Goal: Information Seeking & Learning: Learn about a topic

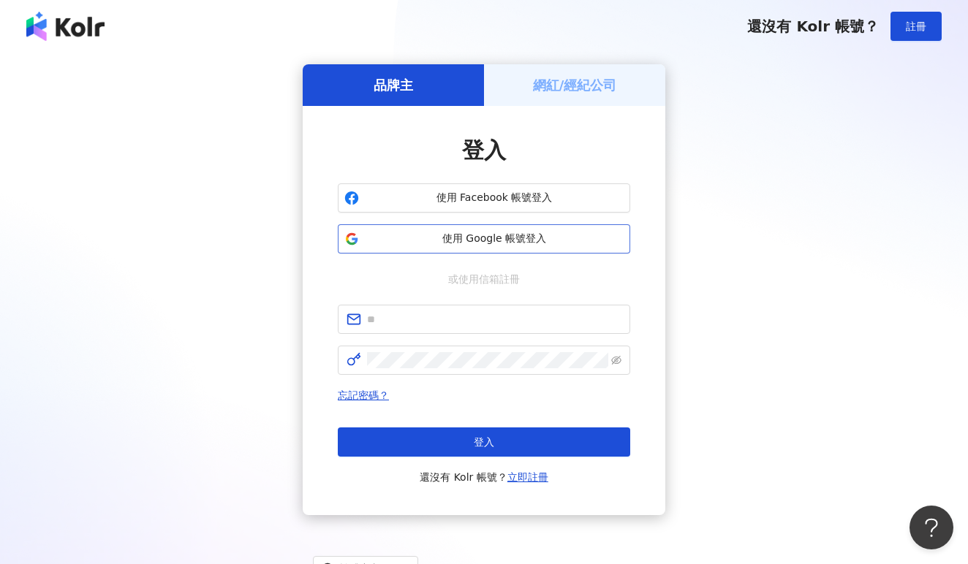
click at [426, 233] on span "使用 Google 帳號登入" at bounding box center [494, 239] width 259 height 15
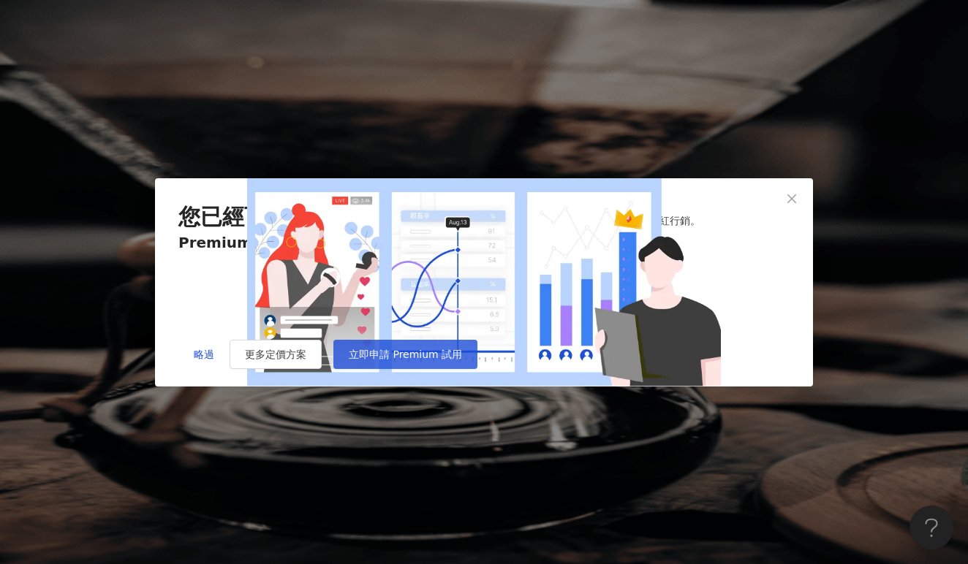
scroll to position [5, 0]
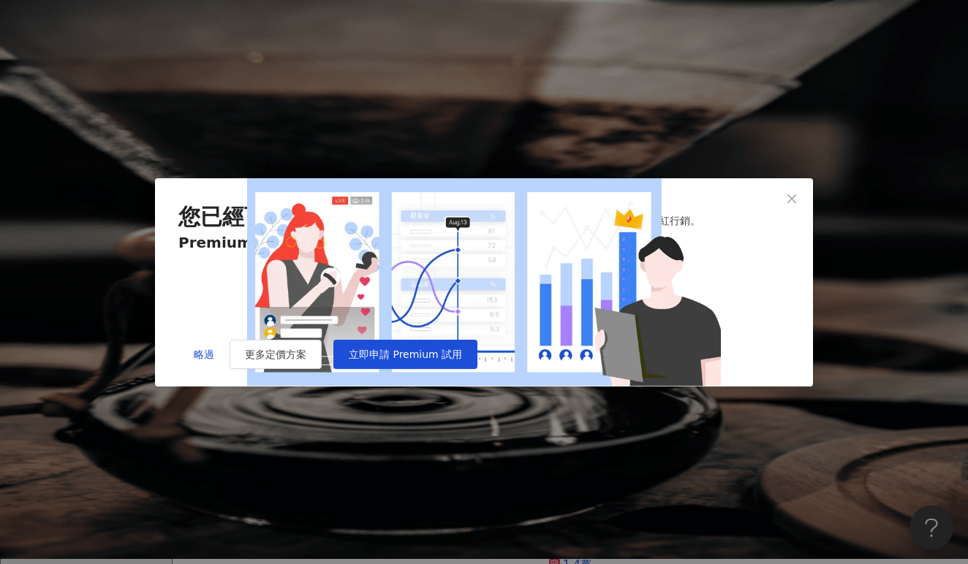
drag, startPoint x: 250, startPoint y: 261, endPoint x: 280, endPoint y: 381, distance: 123.6
click at [280, 340] on div "Premium 功能包含如下： 網紅無限次搜尋 完整網紅搜尋功能 完整網紅社群數據檔案 20 次 網紅檔案下載 網紅收藏數據匯出 (CSV)" at bounding box center [483, 286] width 611 height 107
click at [360, 309] on div "網紅無限次搜尋 完整網紅搜尋功能 完整網紅社群數據檔案 20 次 網紅檔案下載 網紅收藏數據匯出 (CSV)" at bounding box center [431, 288] width 143 height 104
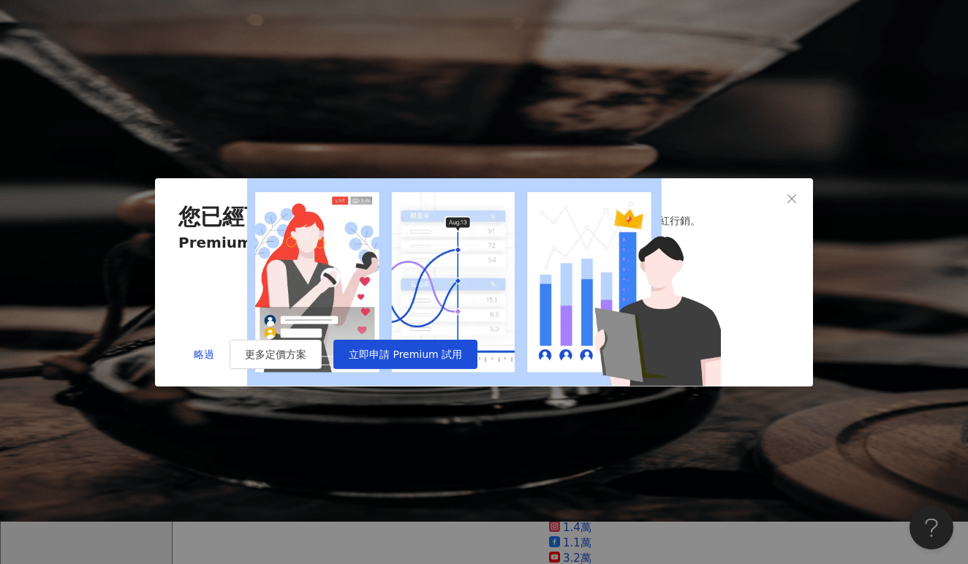
scroll to position [49, 0]
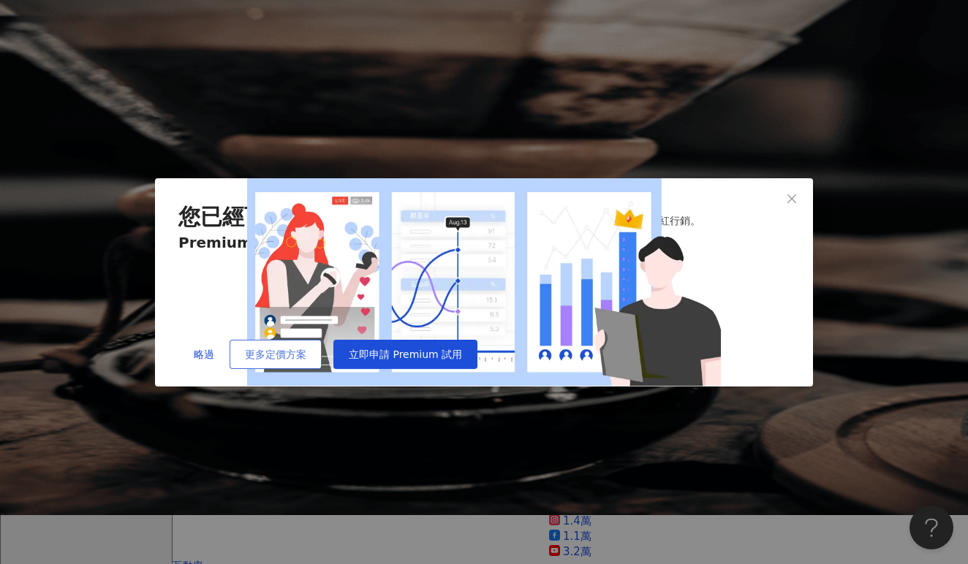
click at [306, 360] on span "更多定價方案" at bounding box center [275, 355] width 61 height 12
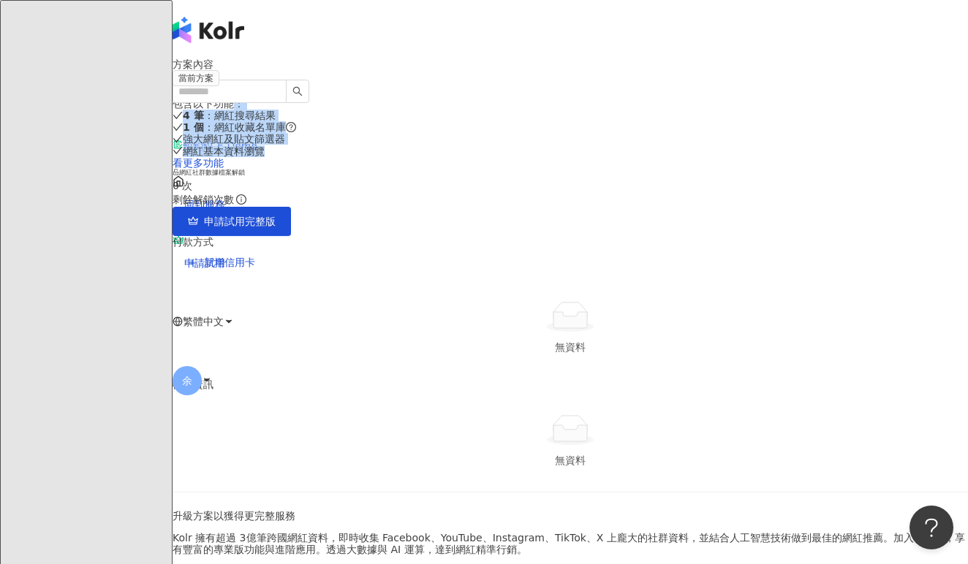
drag, startPoint x: 524, startPoint y: 167, endPoint x: 576, endPoint y: 249, distance: 96.3
click at [576, 169] on div "包含以下功能 ： 4 筆 ：網紅搜尋結果 1 個 ：網紅收藏名單庫 強大網紅及貼文篩選器 網紅基本資料瀏覽 看更多功能" at bounding box center [571, 133] width 796 height 71
click at [576, 157] on div "網紅基本資料瀏覽" at bounding box center [571, 152] width 796 height 12
click at [500, 117] on div "el-icon-cs 預約線上 Demo" at bounding box center [571, 146] width 796 height 58
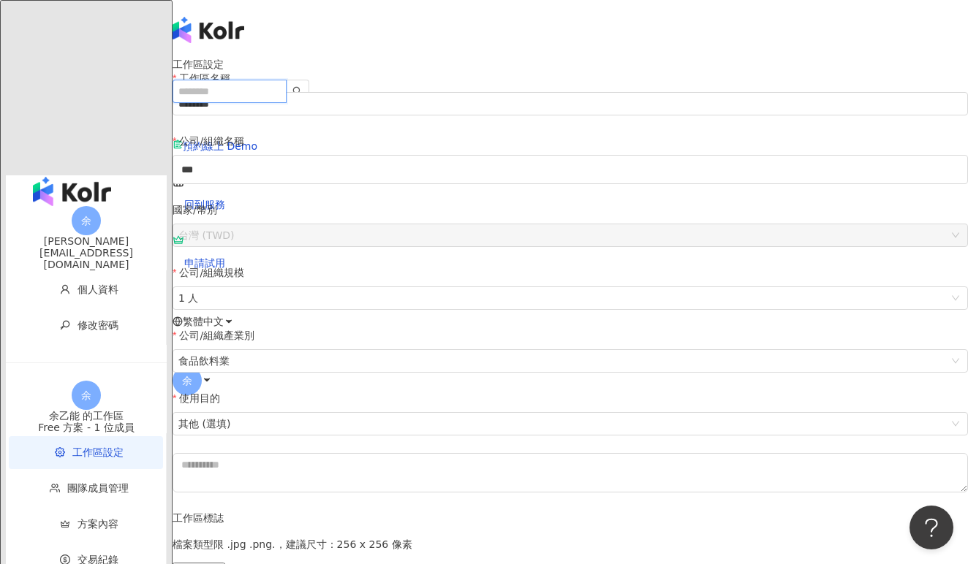
click at [250, 80] on input "search" at bounding box center [230, 91] width 114 height 23
click at [75, 177] on img "button" at bounding box center [72, 191] width 78 height 29
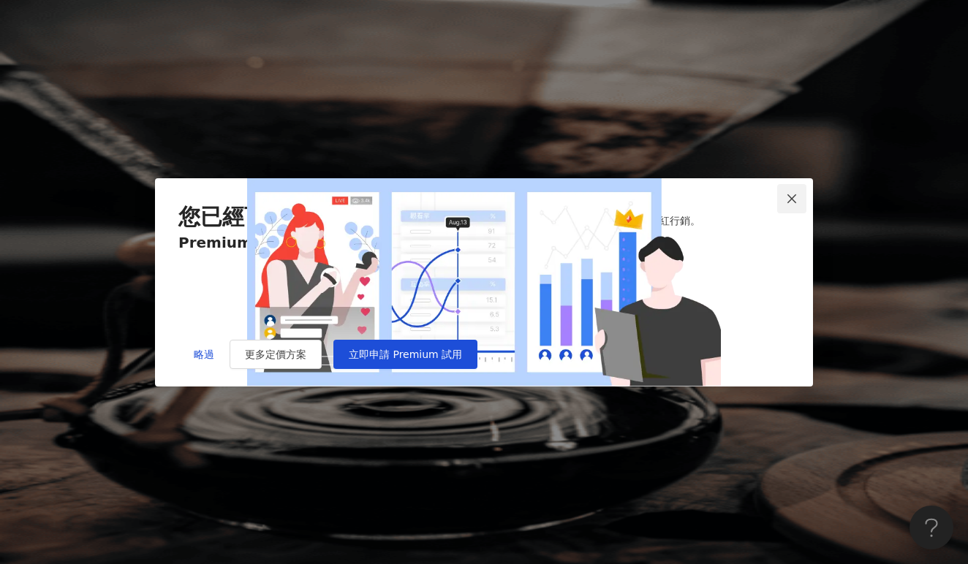
click at [790, 194] on icon "close" at bounding box center [791, 198] width 9 height 9
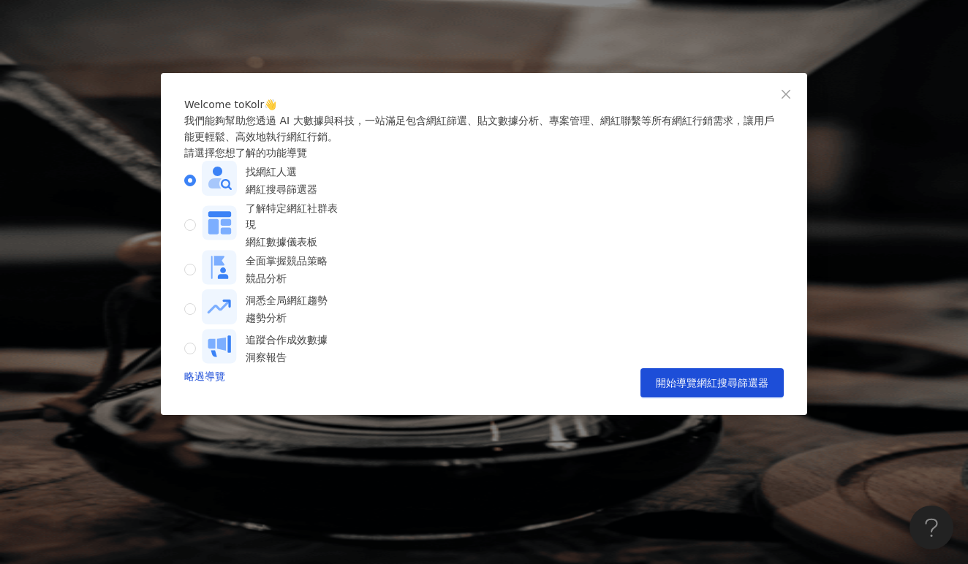
scroll to position [7, 0]
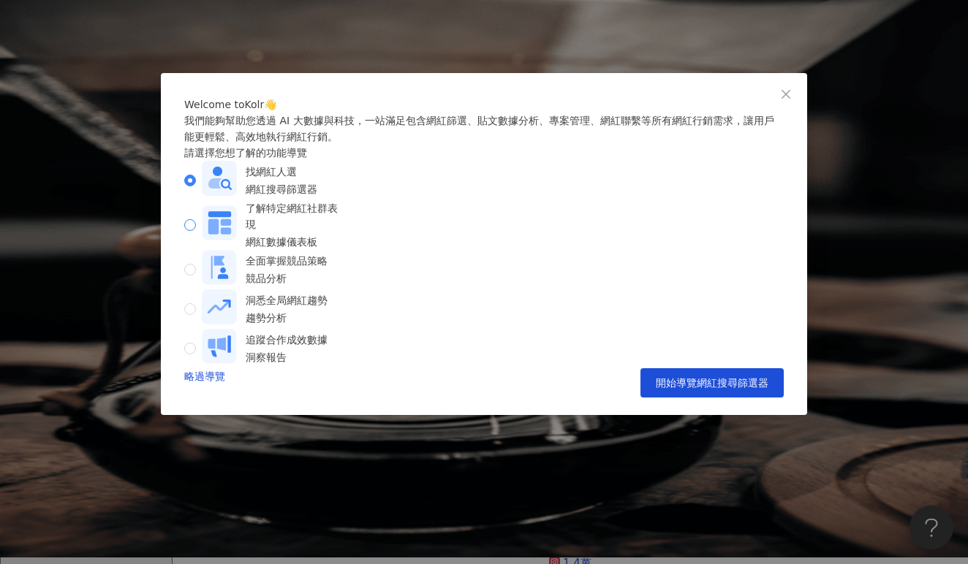
click at [219, 235] on icon at bounding box center [213, 226] width 10 height 15
click at [236, 279] on rect at bounding box center [219, 267] width 34 height 34
click at [328, 369] on div "追蹤合作成效數據 洞察報告" at bounding box center [265, 348] width 126 height 39
click at [309, 309] on div "洞悉全局網紅趨勢" at bounding box center [287, 300] width 82 height 16
click at [317, 180] on div "找網紅人選" at bounding box center [282, 172] width 72 height 16
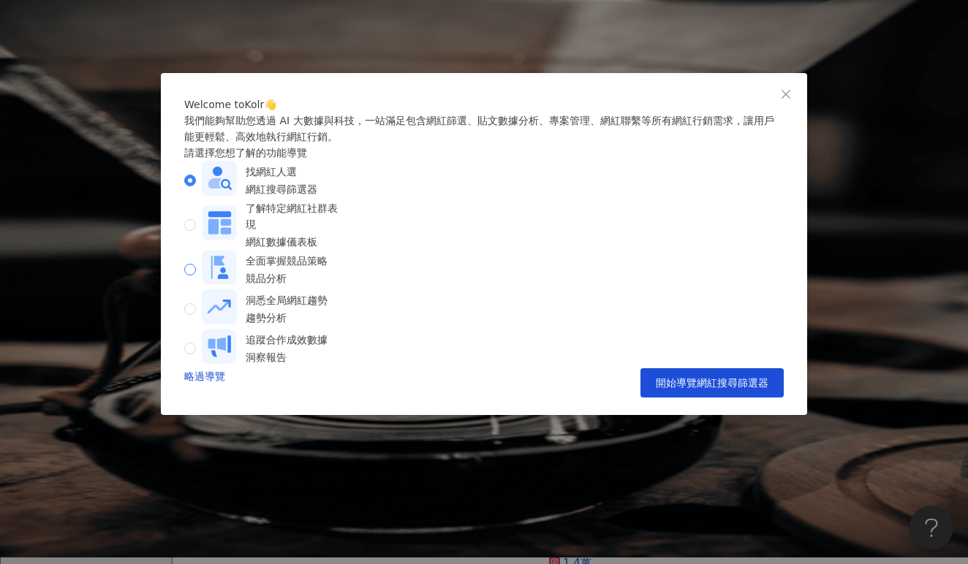
click at [328, 287] on div "競品分析" at bounding box center [287, 279] width 82 height 16
click at [342, 250] on div "網紅數據儀表板" at bounding box center [294, 242] width 97 height 16
click at [354, 200] on div "找網紅人選 網紅搜尋篩選器" at bounding box center [269, 180] width 170 height 39
click at [705, 389] on span "開始導覽網紅搜尋篩選器" at bounding box center [712, 383] width 113 height 12
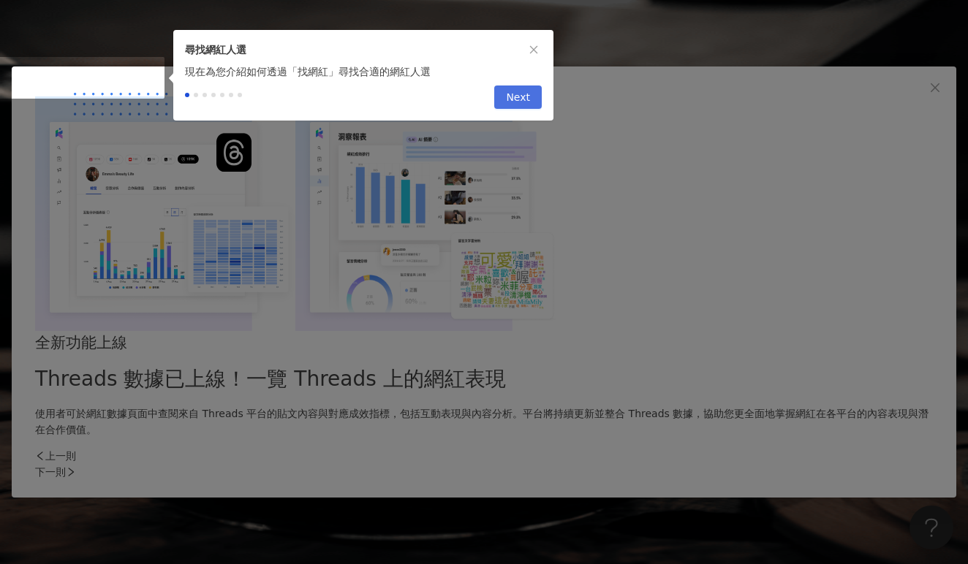
click at [511, 101] on span "Next" at bounding box center [518, 97] width 24 height 23
type input "*********"
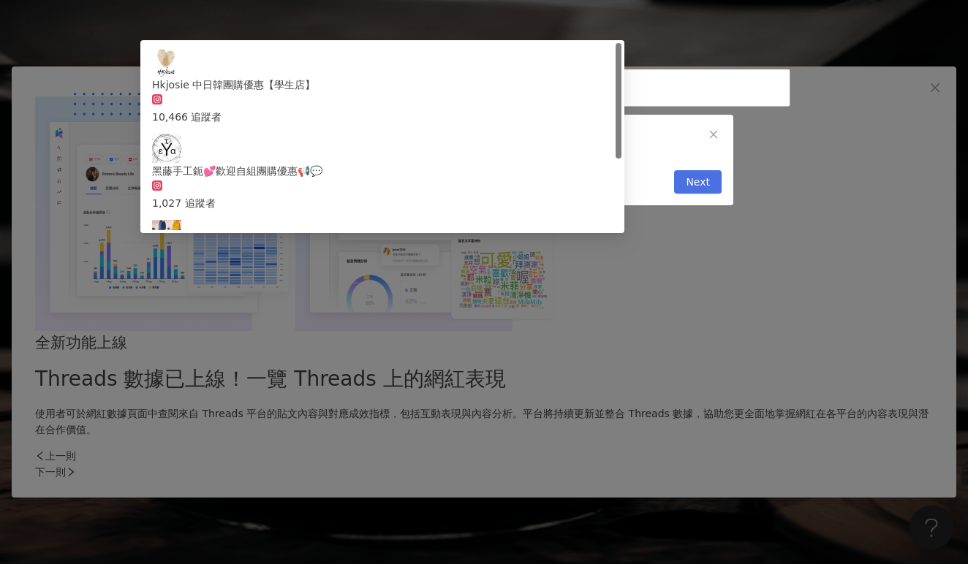
click at [690, 188] on span "Next" at bounding box center [698, 182] width 24 height 23
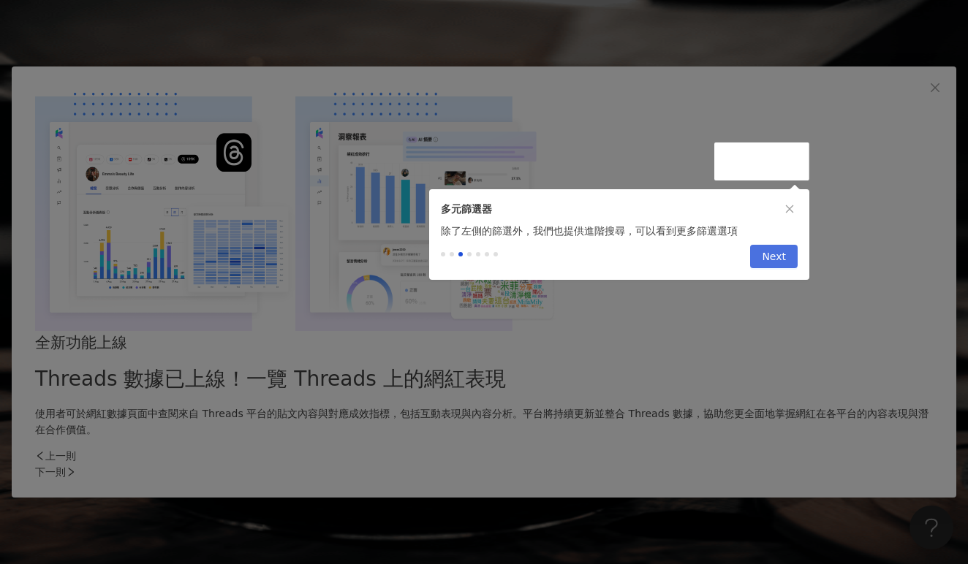
click at [771, 256] on span "Next" at bounding box center [774, 257] width 24 height 23
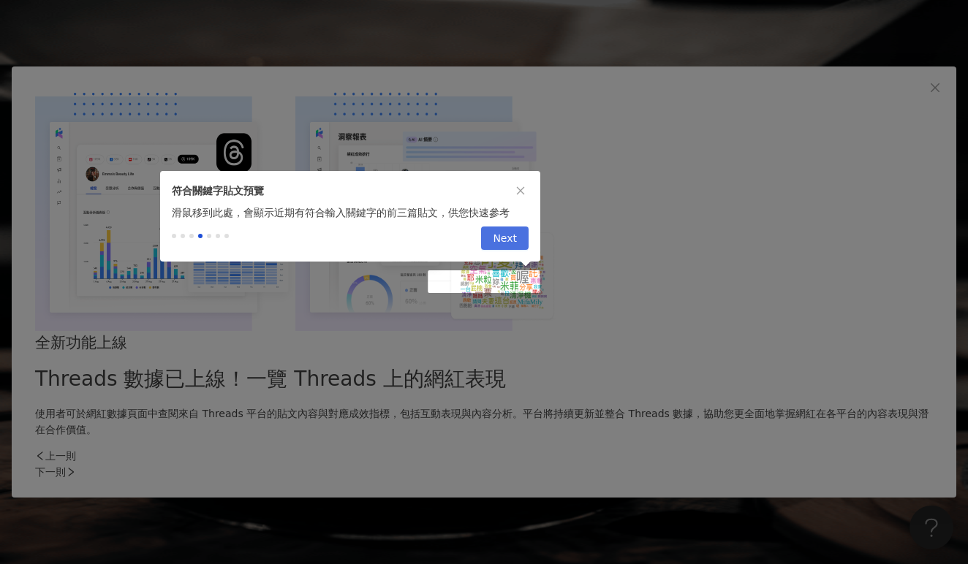
click at [510, 249] on span "Next" at bounding box center [505, 238] width 24 height 23
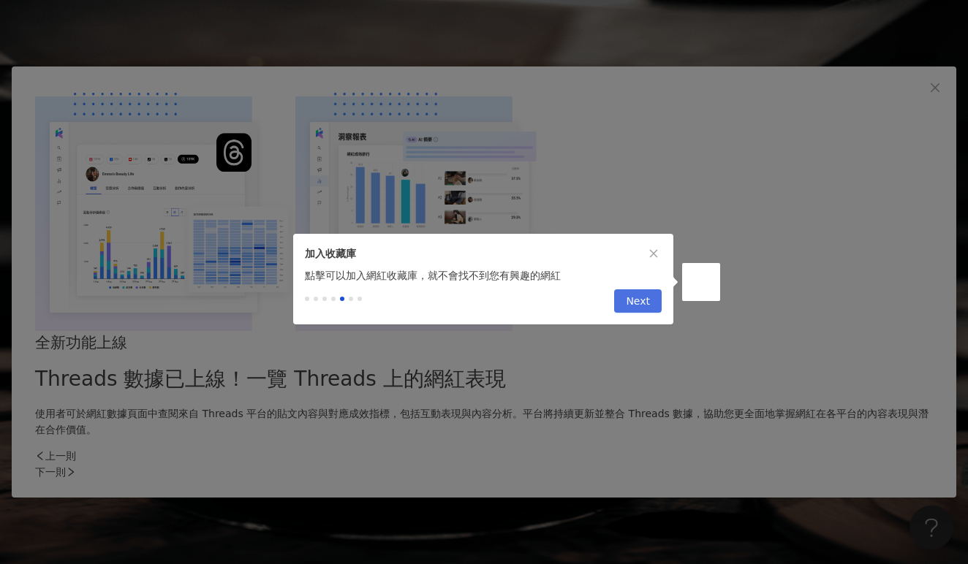
click at [641, 310] on span "Next" at bounding box center [638, 301] width 24 height 23
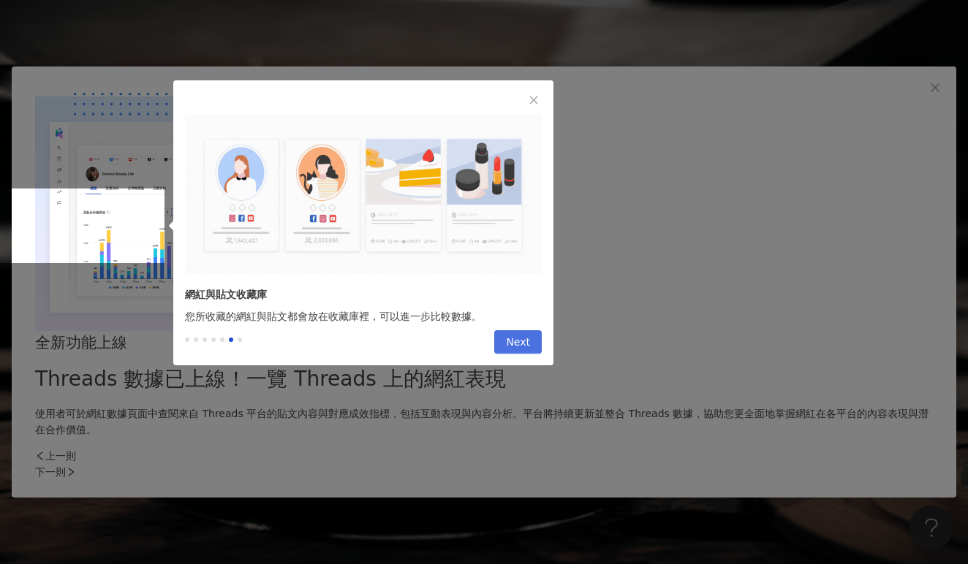
click at [517, 336] on button "Next" at bounding box center [518, 342] width 48 height 23
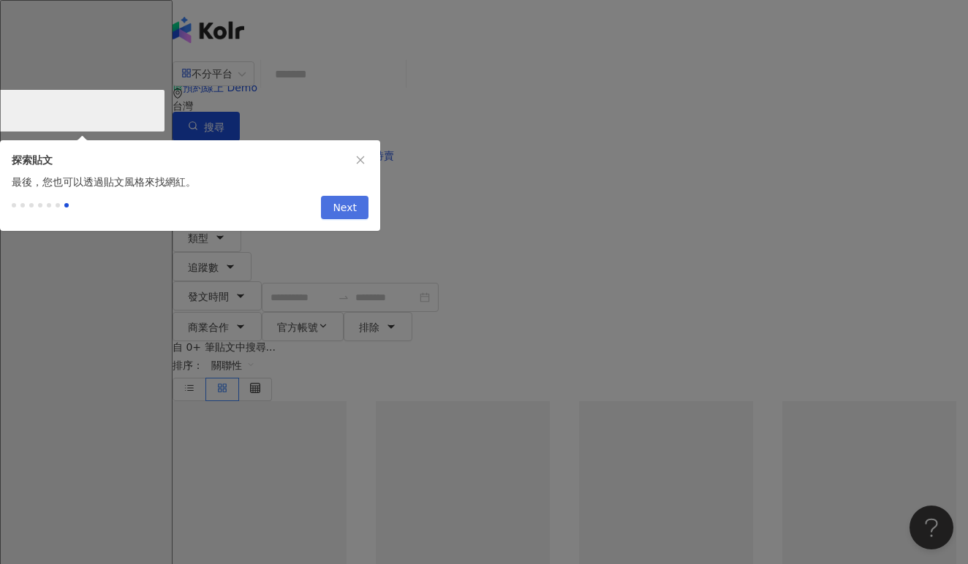
click at [341, 210] on span "Next" at bounding box center [345, 208] width 24 height 23
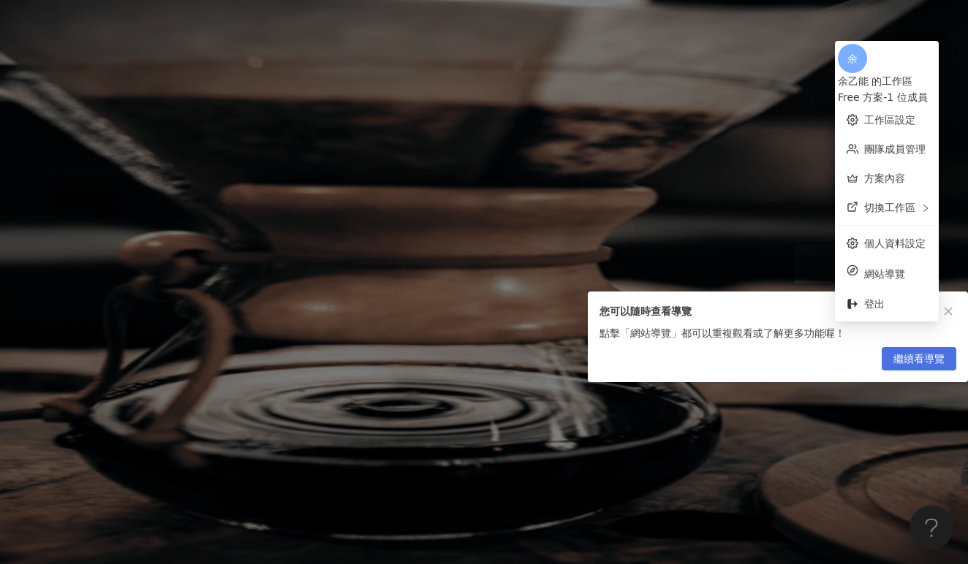
click at [922, 371] on span "繼續看導覽" at bounding box center [919, 359] width 51 height 23
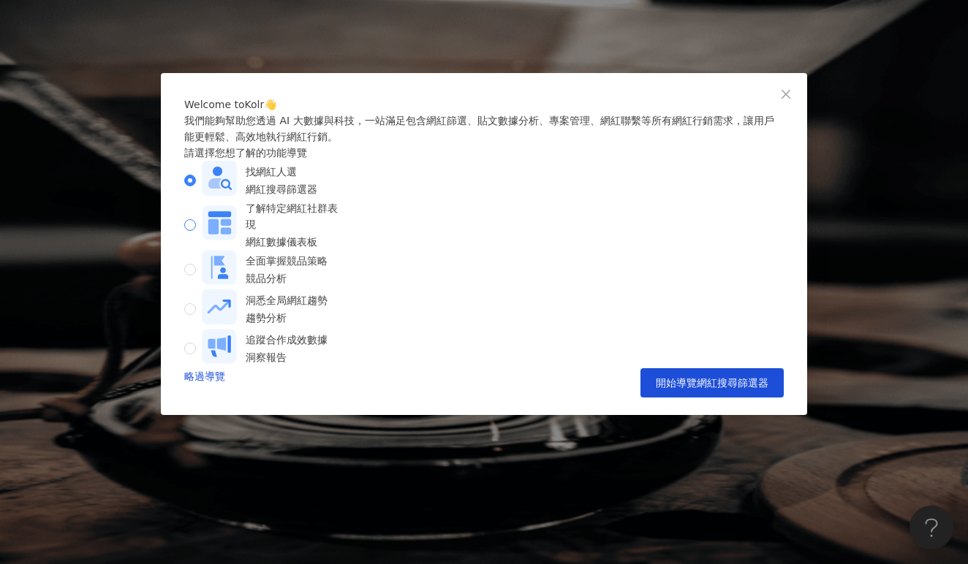
click at [342, 233] on div "了解特定網紅社群表現" at bounding box center [294, 216] width 97 height 32
click at [719, 389] on span "開始導覽網紅數據儀表板" at bounding box center [712, 383] width 113 height 12
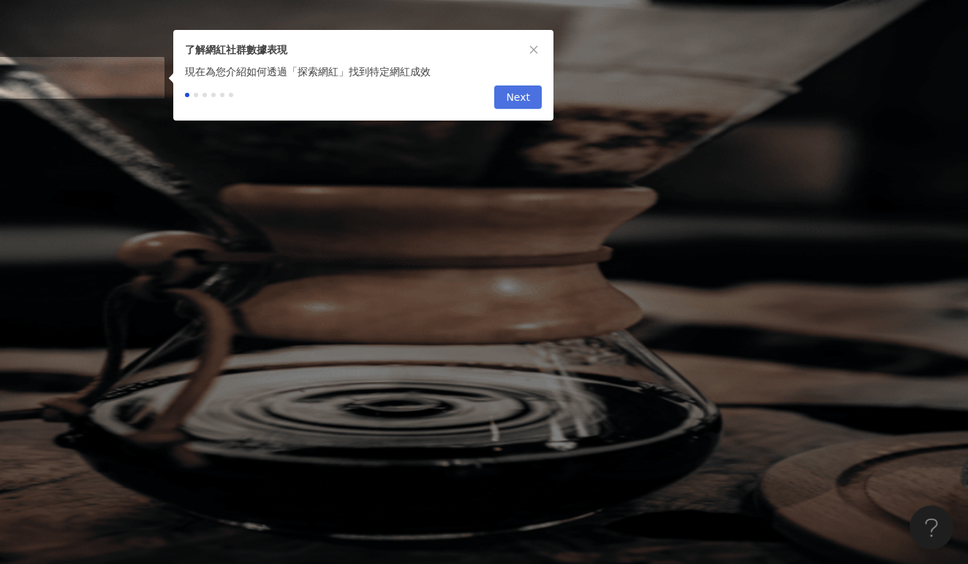
click at [514, 102] on span "Next" at bounding box center [518, 97] width 24 height 23
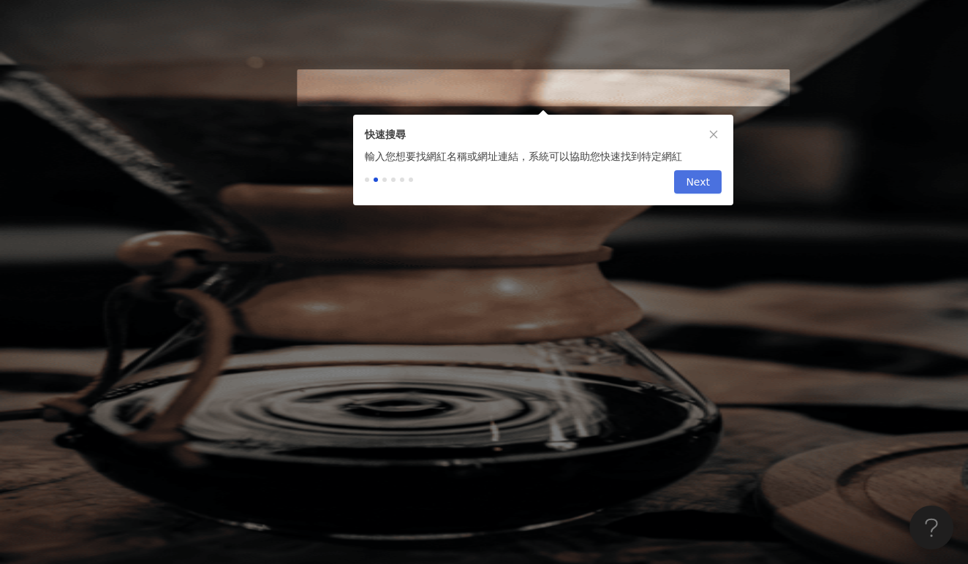
type input "**********"
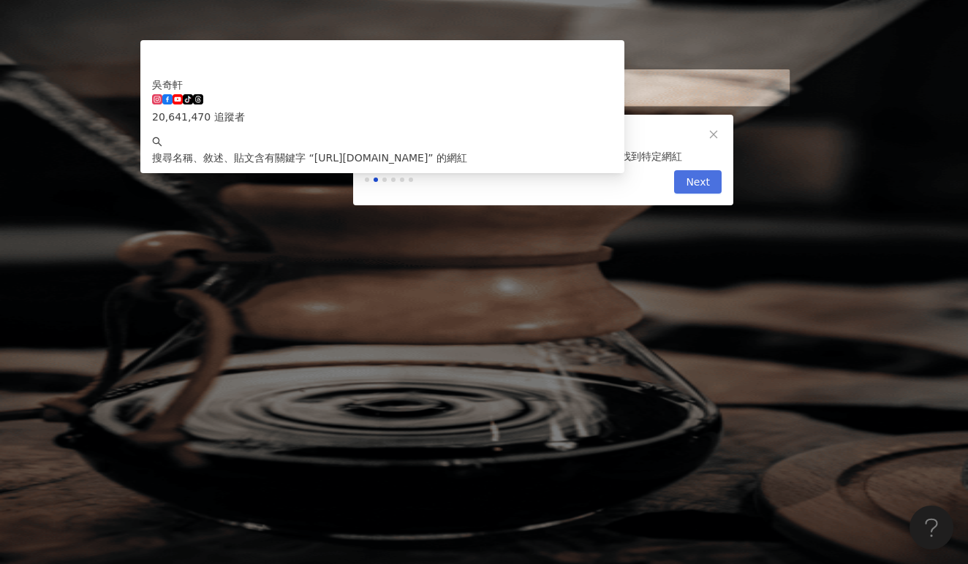
click at [679, 189] on button "Next" at bounding box center [698, 181] width 48 height 23
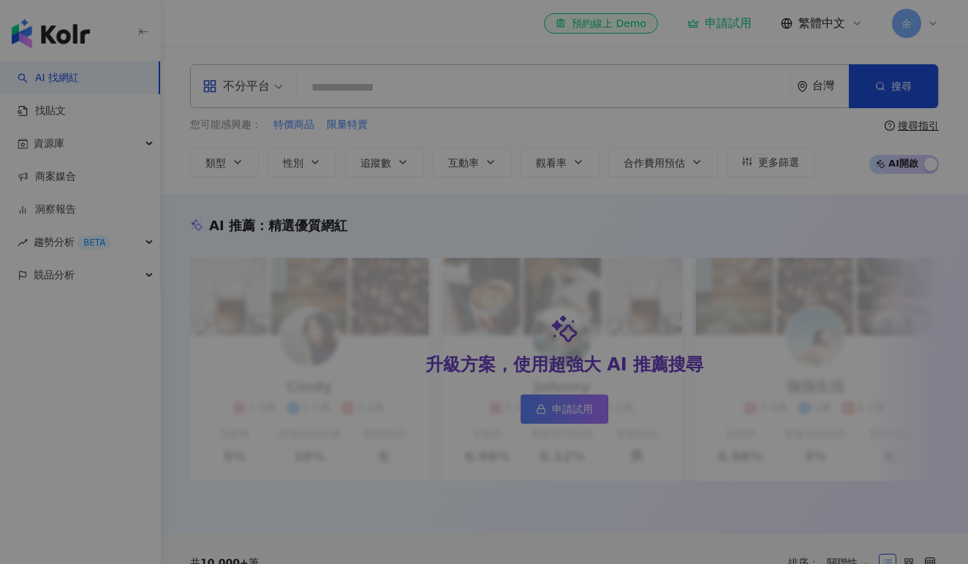
click at [381, 91] on div "全新功能上線 Threads 數據已上線！一覽 Threads 上的網紅表現 使用者可於網紅數據頁面中查閱來自 Threads 平台的貼文內容與對應成效指標，…" at bounding box center [484, 282] width 968 height 564
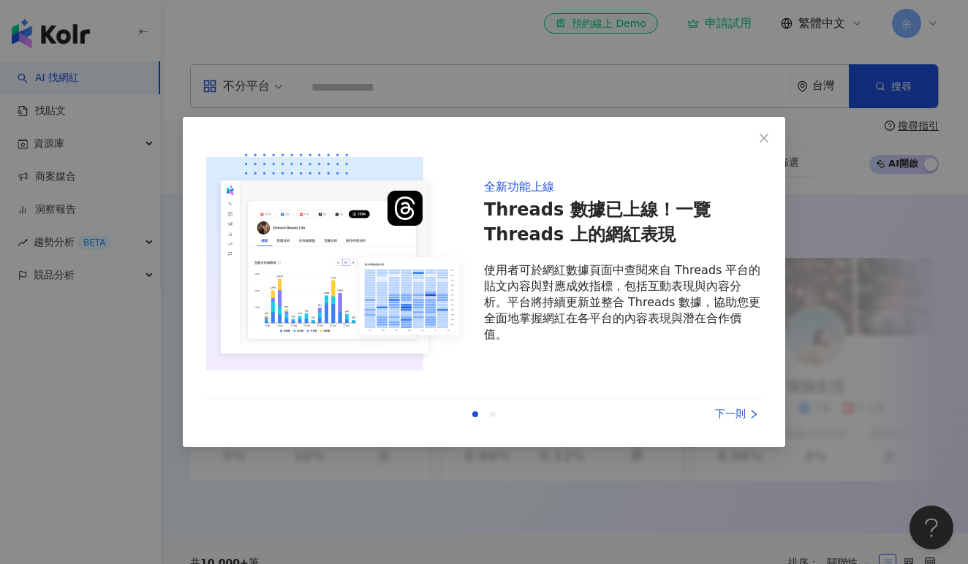
click at [739, 420] on div "下一則" at bounding box center [707, 415] width 110 height 16
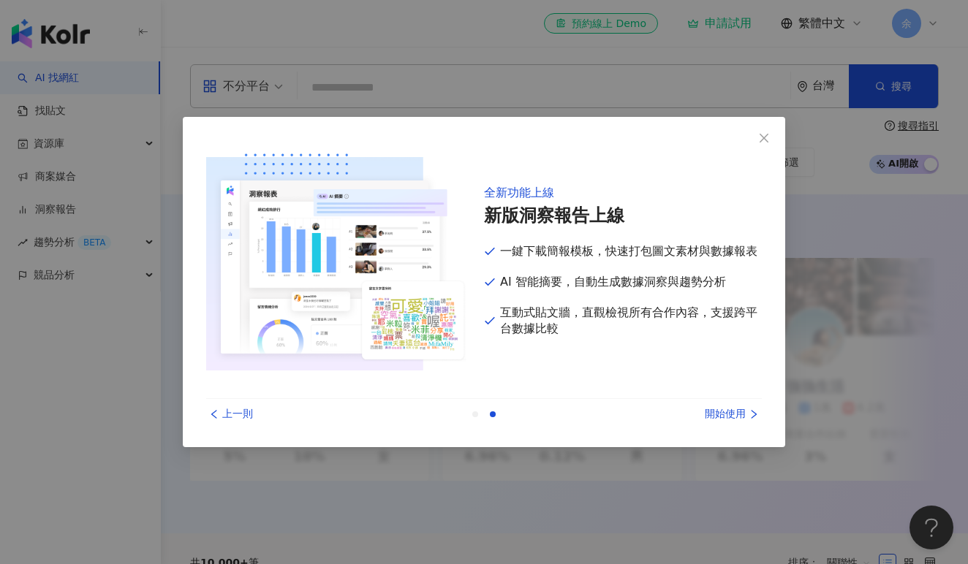
click at [739, 419] on div "開始使用" at bounding box center [707, 415] width 110 height 16
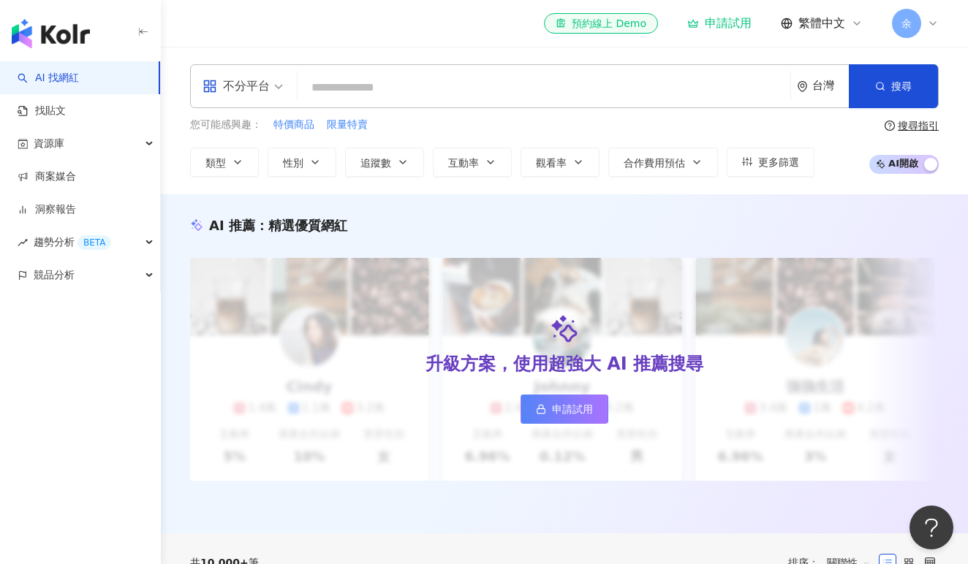
click at [374, 75] on input "search" at bounding box center [543, 88] width 481 height 28
click at [222, 79] on div "不分平台" at bounding box center [236, 86] width 67 height 23
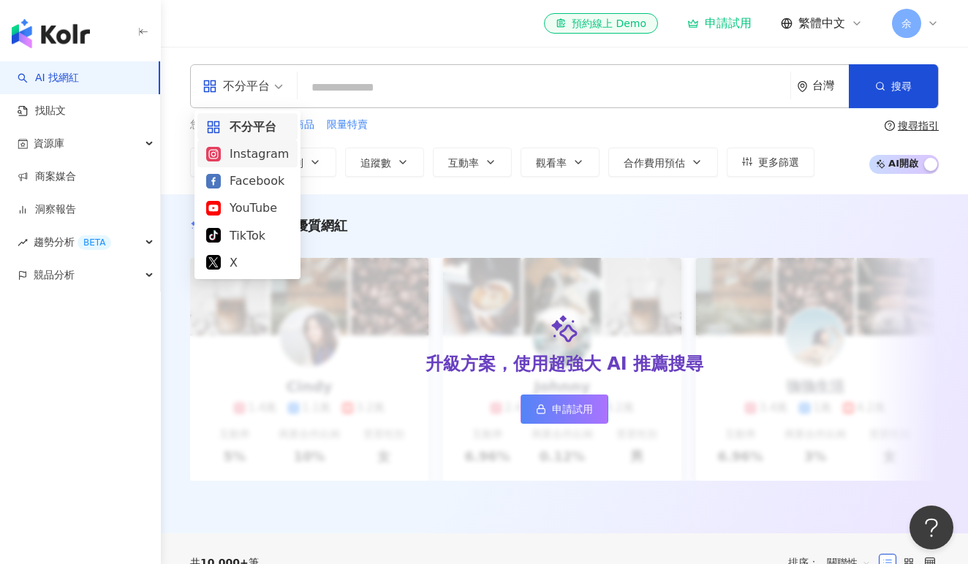
click at [347, 94] on input "search" at bounding box center [543, 88] width 481 height 28
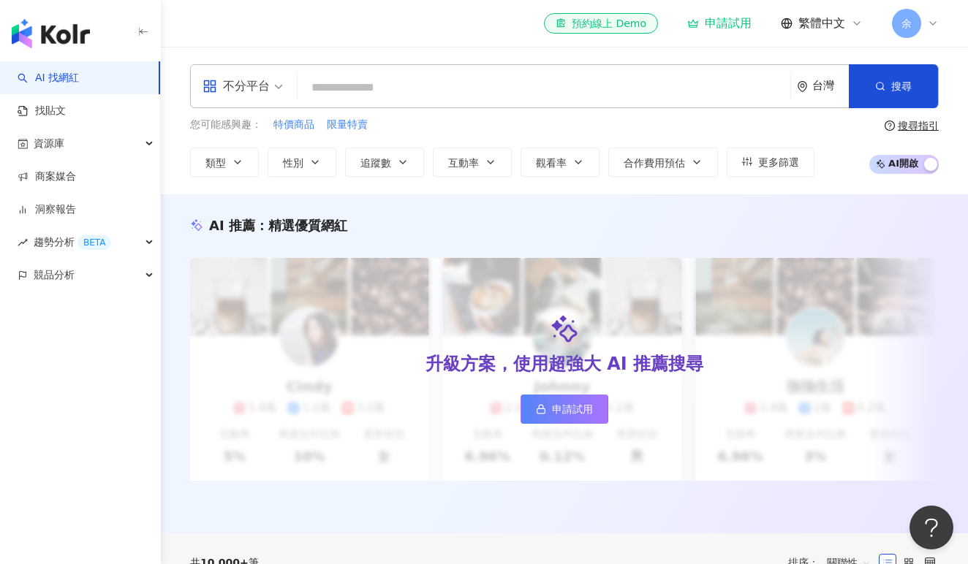
type input "*"
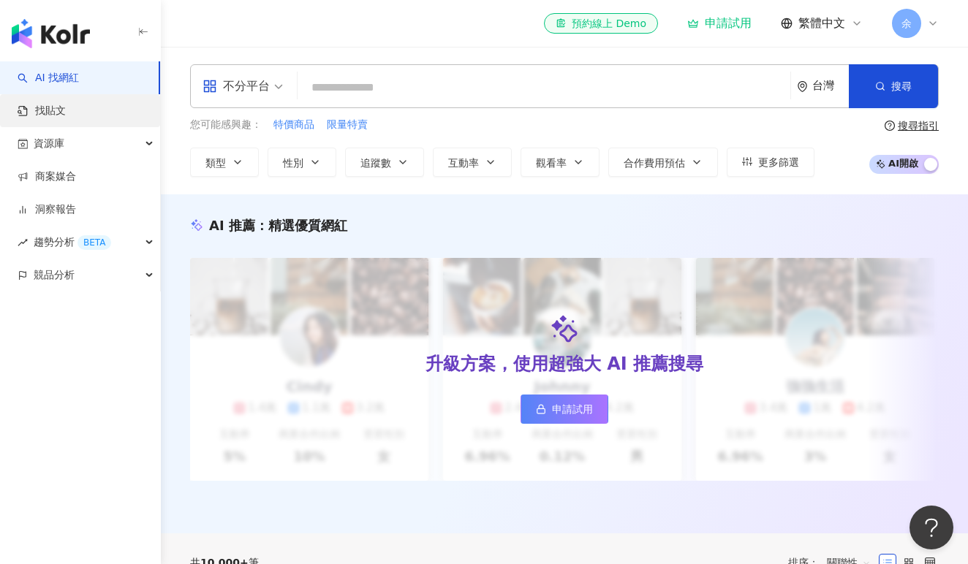
click at [66, 110] on link "找貼文" at bounding box center [42, 111] width 48 height 15
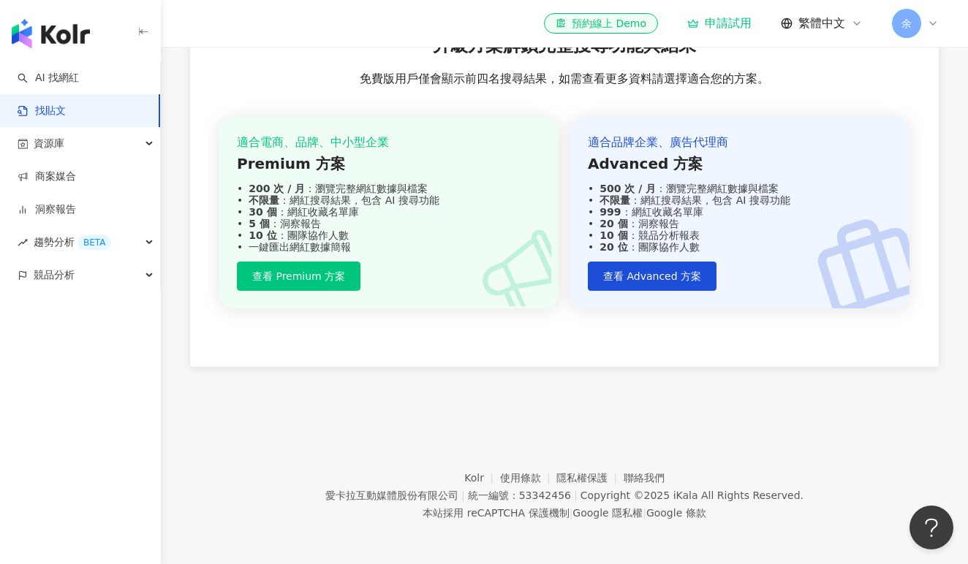
scroll to position [547, 0]
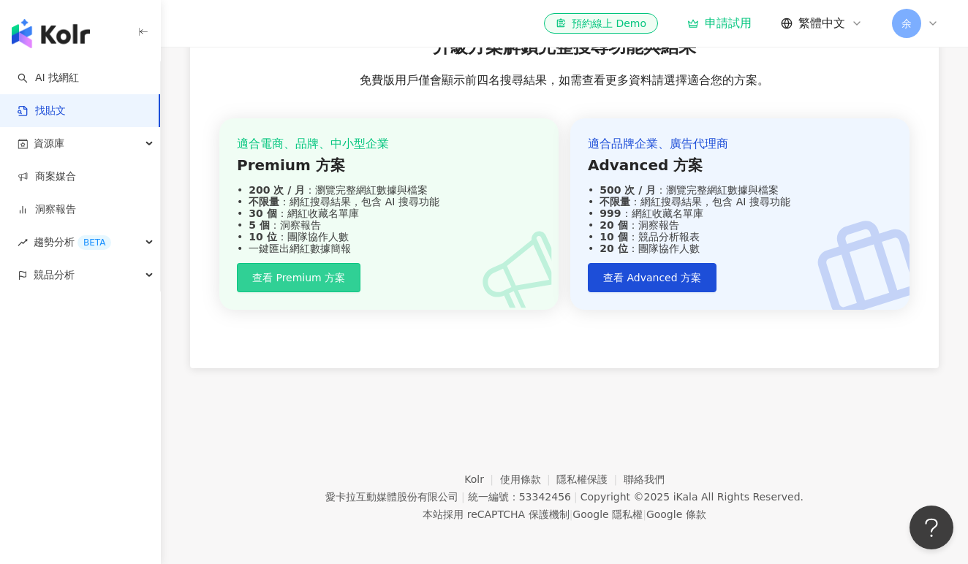
click at [287, 278] on span "查看 Premium 方案" at bounding box center [298, 278] width 93 height 12
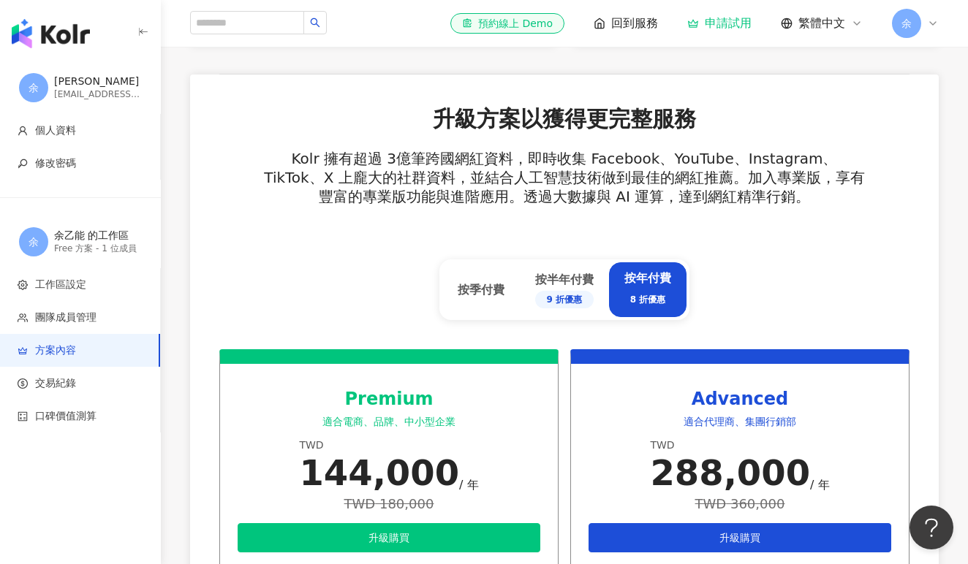
scroll to position [533, 0]
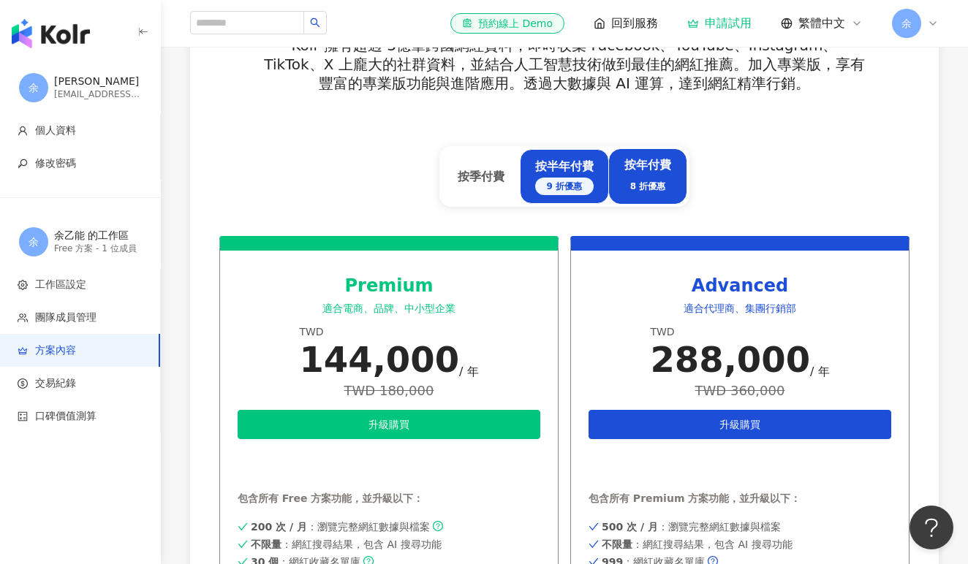
click at [571, 171] on div "按半年付費 9 折優惠" at bounding box center [564, 177] width 58 height 37
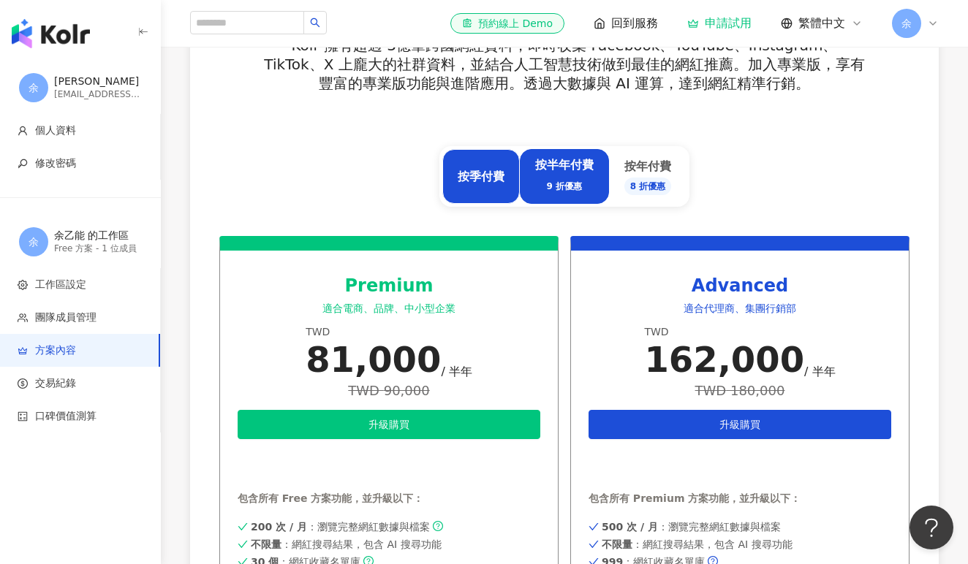
click at [485, 179] on div "按季付費" at bounding box center [481, 177] width 47 height 16
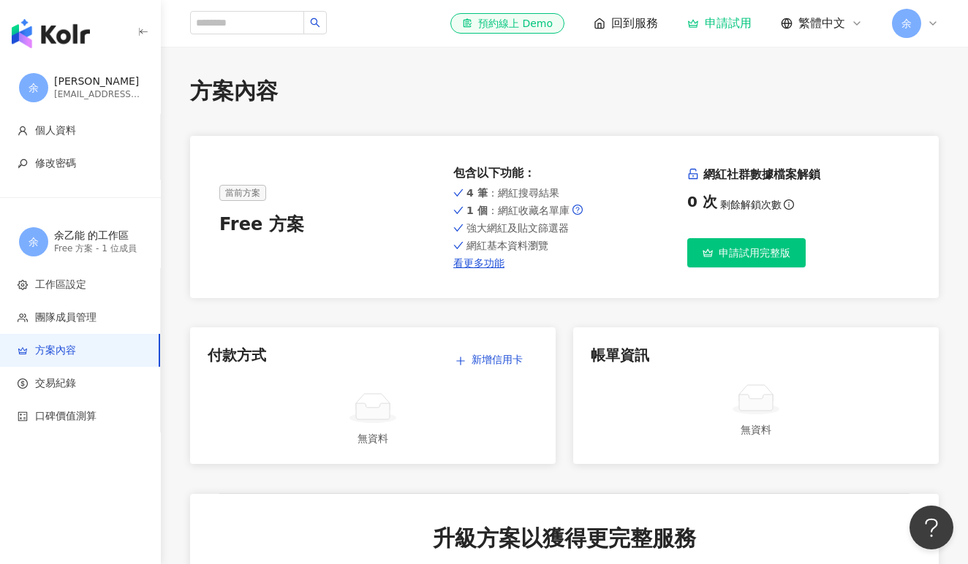
scroll to position [0, 0]
click at [284, 22] on input "search" at bounding box center [247, 22] width 114 height 23
click at [94, 294] on li "工作區設定" at bounding box center [80, 284] width 160 height 33
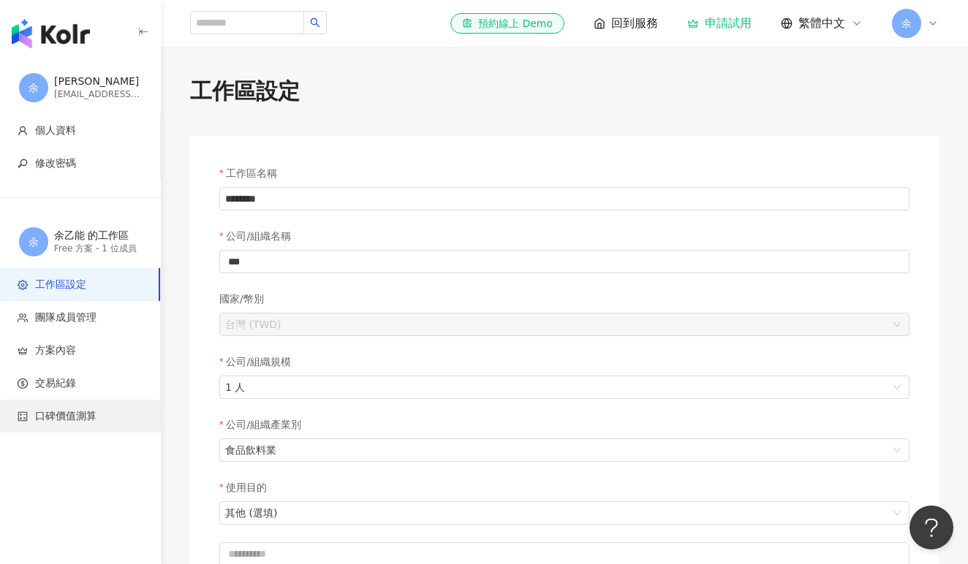
click at [99, 420] on span "口碑價值測算" at bounding box center [83, 416] width 131 height 15
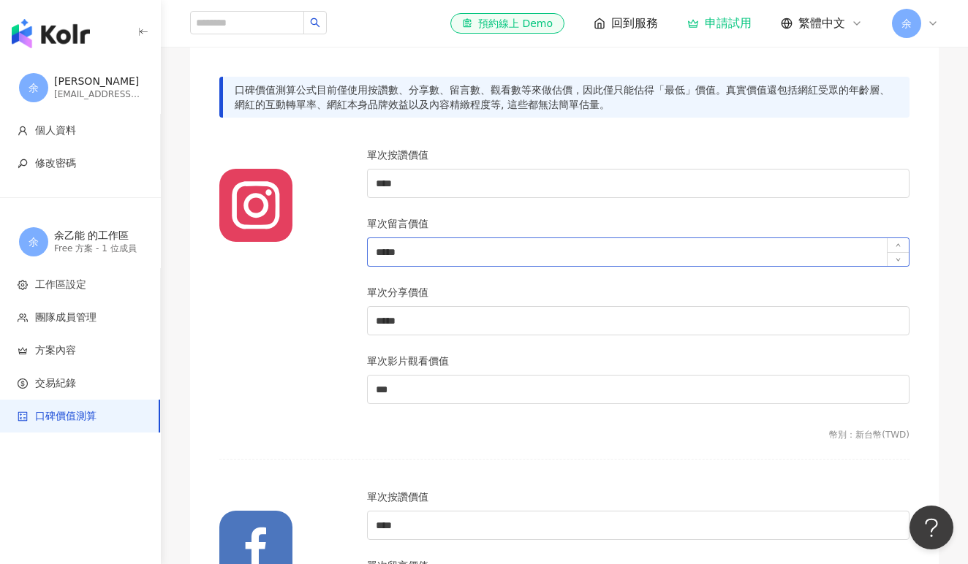
scroll to position [200, 0]
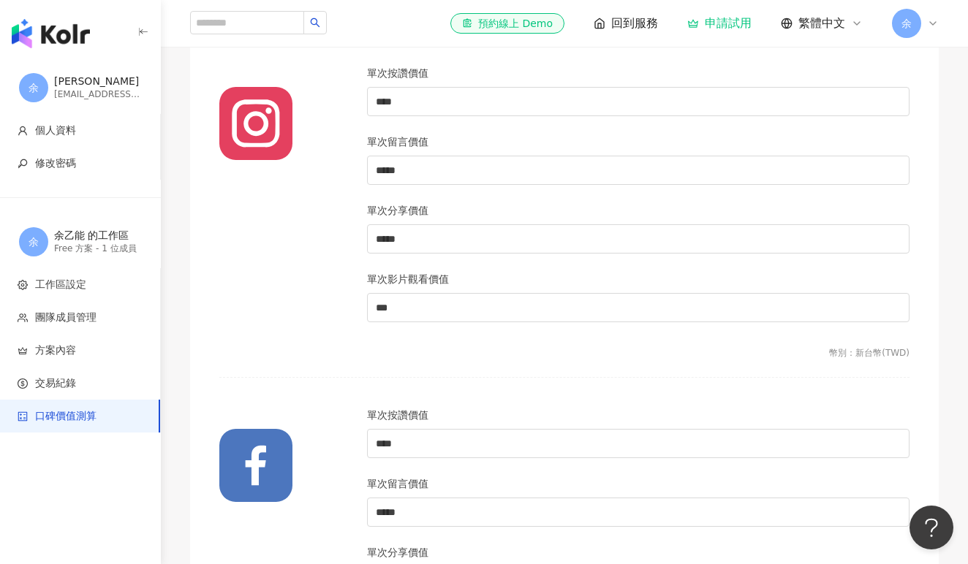
click at [890, 354] on div "幣別 ： 新台幣 ( TWD )" at bounding box center [564, 353] width 690 height 12
click at [451, 289] on div "單次影片觀看價值" at bounding box center [638, 282] width 543 height 22
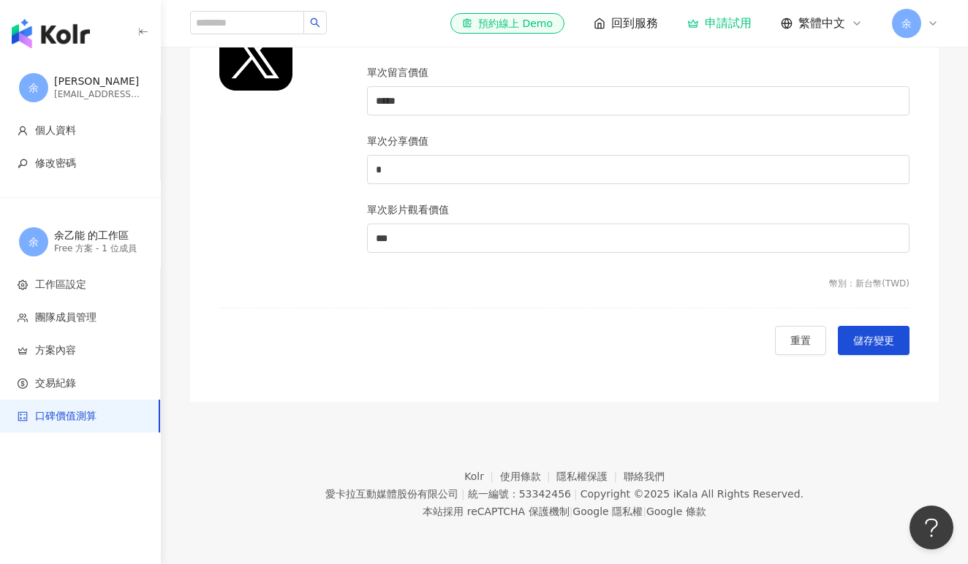
scroll to position [1497, 0]
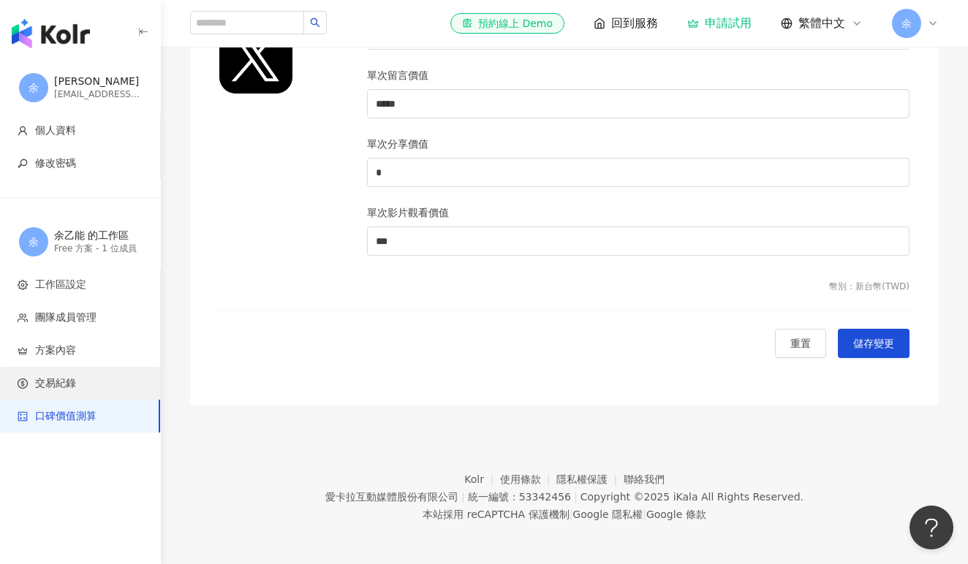
click at [57, 380] on span "交易紀錄" at bounding box center [55, 384] width 41 height 15
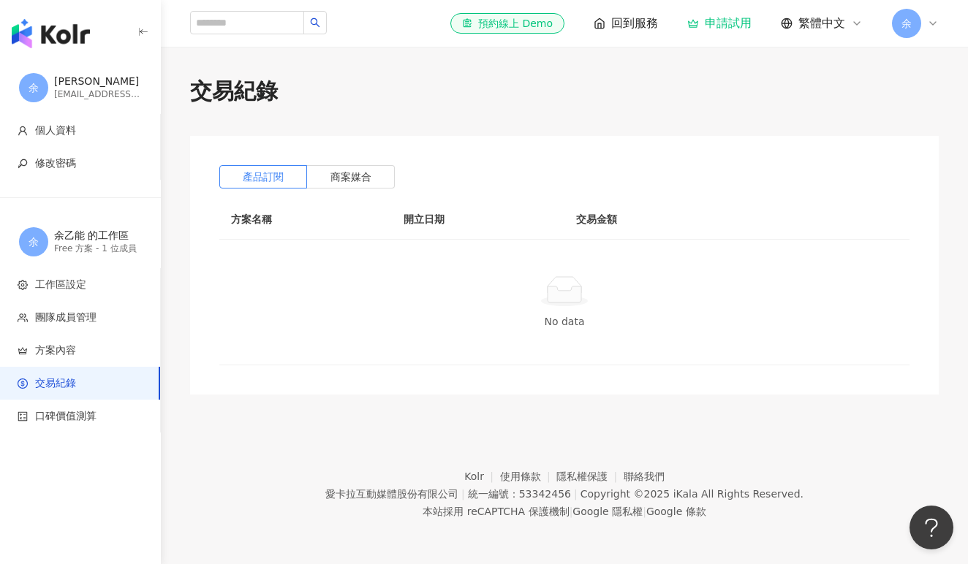
click at [77, 357] on span "方案內容" at bounding box center [83, 351] width 131 height 15
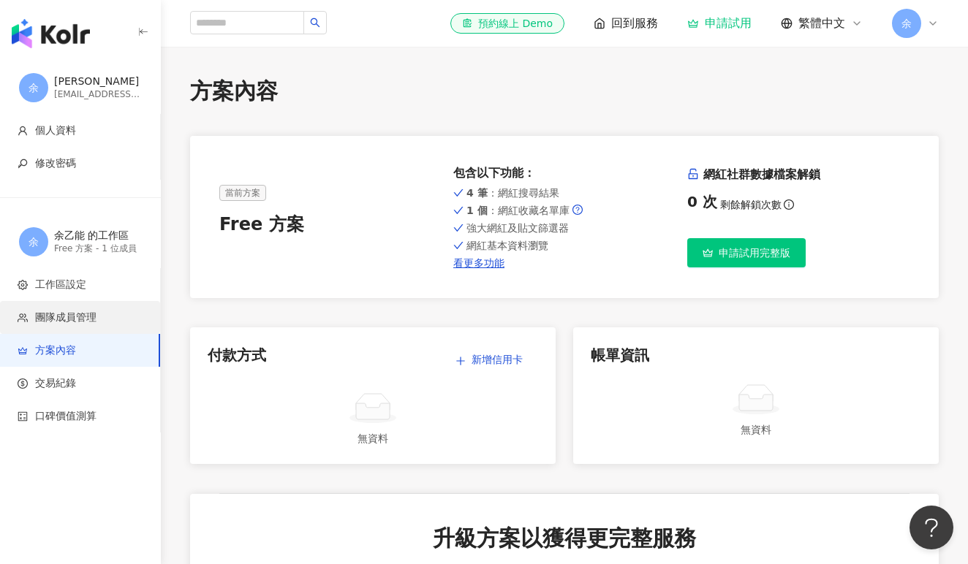
click at [80, 318] on span "團隊成員管理" at bounding box center [65, 318] width 61 height 15
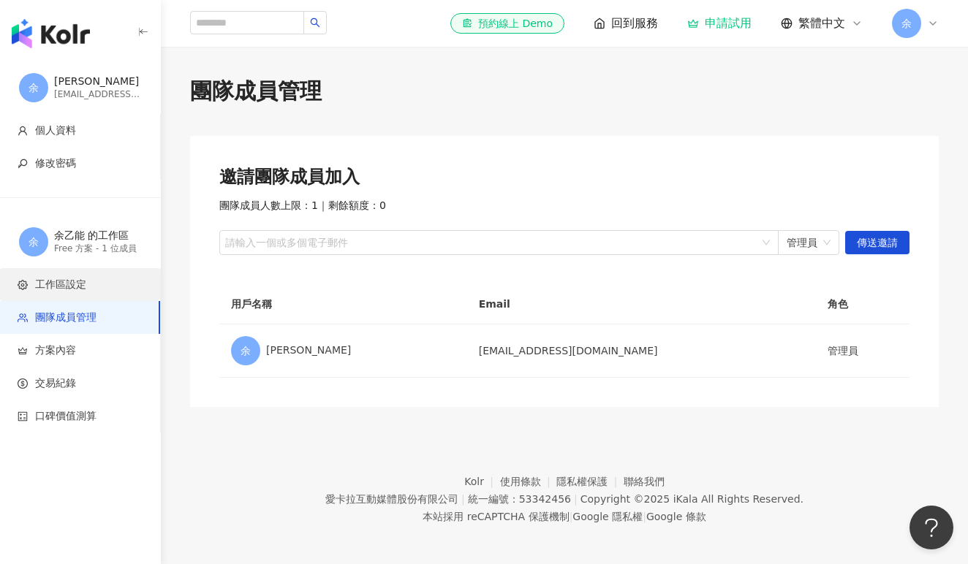
click at [83, 297] on li "工作區設定" at bounding box center [80, 284] width 160 height 33
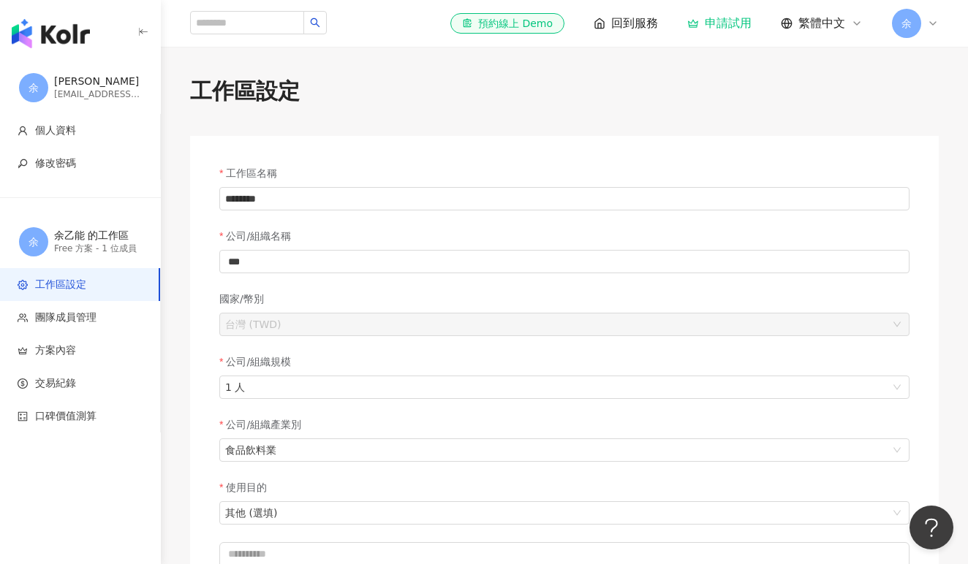
click at [655, 26] on span "回到服務" at bounding box center [634, 23] width 47 height 16
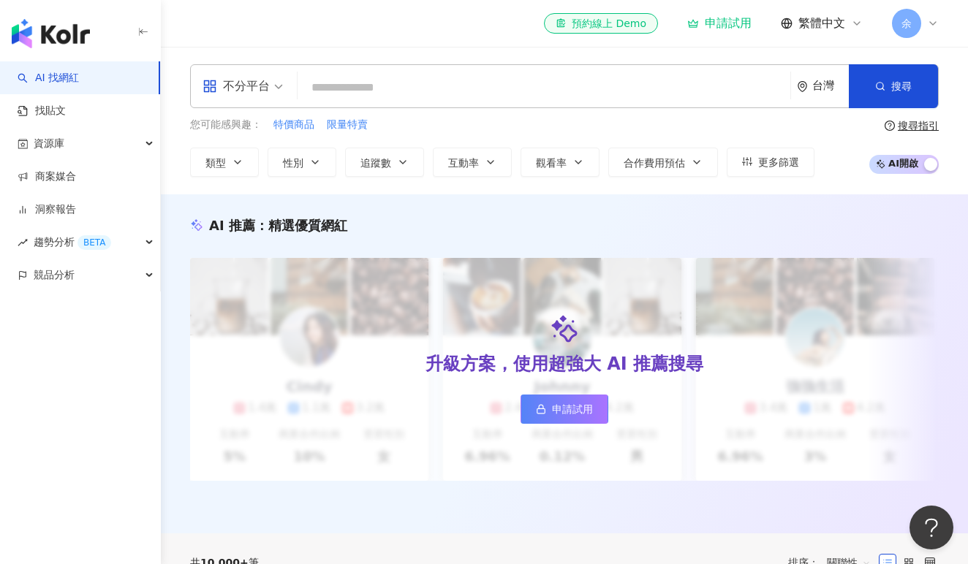
click at [415, 84] on input "search" at bounding box center [543, 88] width 481 height 28
click at [660, 159] on span "合作費用預估" at bounding box center [654, 163] width 61 height 12
click at [805, 160] on div "您可能感興趣： 特價商品 限量特賣 類型 性別 追蹤數 互動率 觀看率 合作費用預估 更多篩選 選擇合作費用預估 ： 幣別 ： 新台幣 ( TWD ) 不限 …" at bounding box center [564, 147] width 749 height 60
click at [777, 162] on span "更多篩選" at bounding box center [778, 162] width 41 height 12
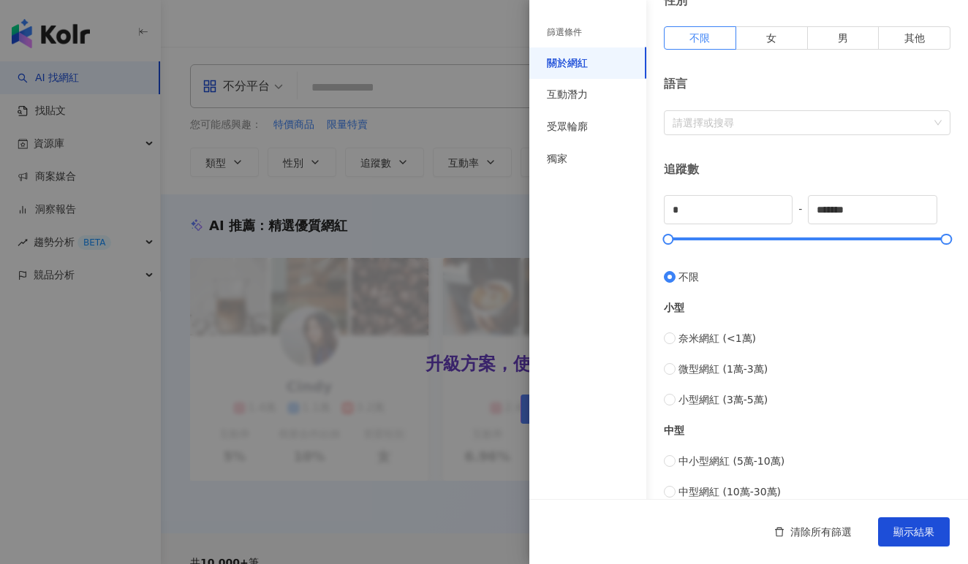
scroll to position [279, 0]
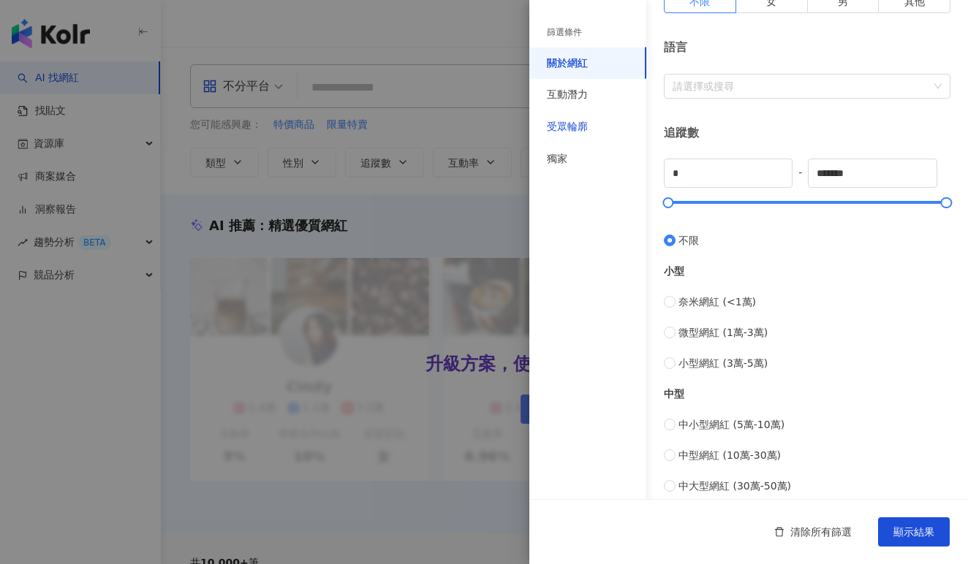
click at [583, 126] on div "受眾輪廓" at bounding box center [567, 127] width 41 height 15
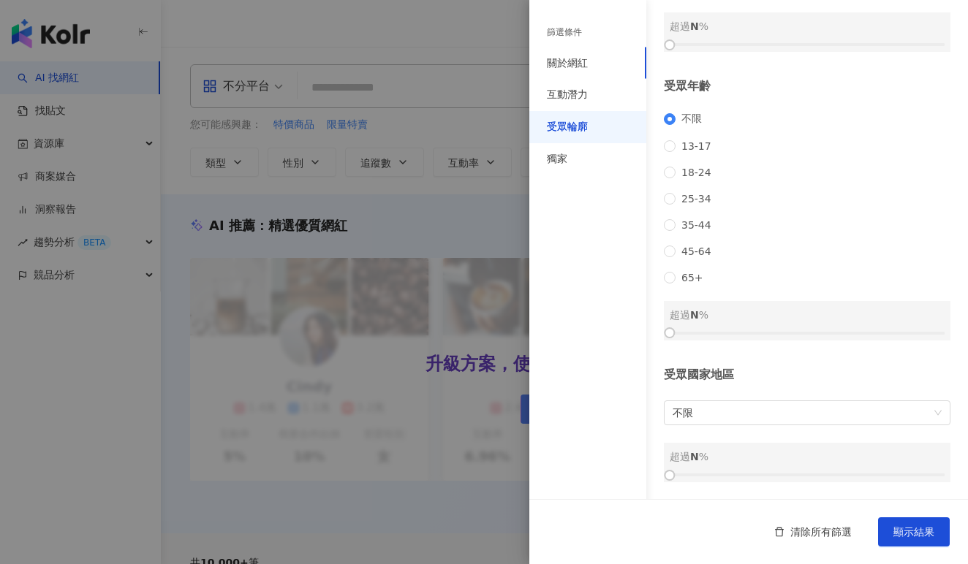
scroll to position [129, 0]
click at [697, 201] on span "25-34" at bounding box center [697, 199] width 42 height 12
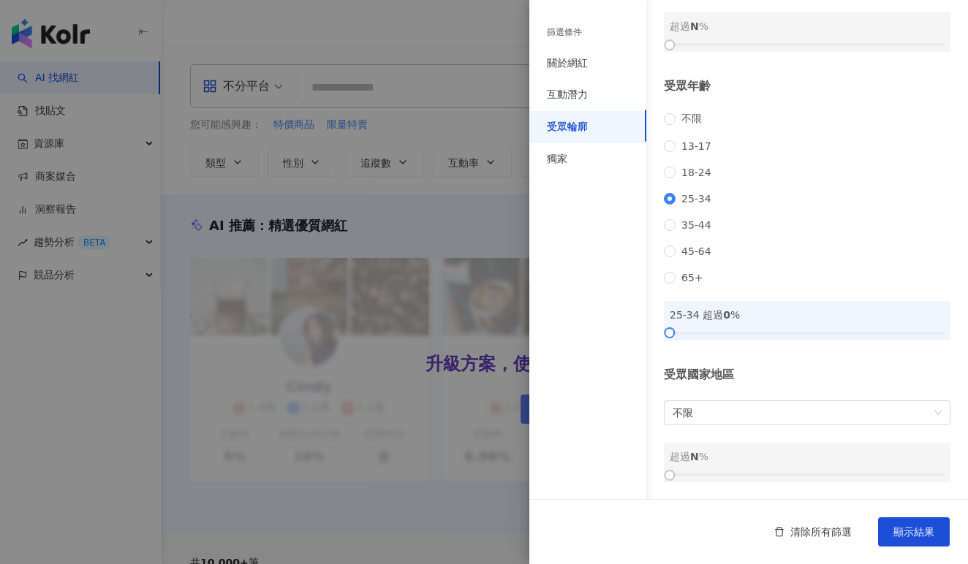
click at [697, 230] on div "不限 [PHONE_NUMBER] [PHONE_NUMBER] 45-64 65+" at bounding box center [807, 198] width 287 height 171
click at [697, 219] on span "35-44" at bounding box center [697, 225] width 42 height 12
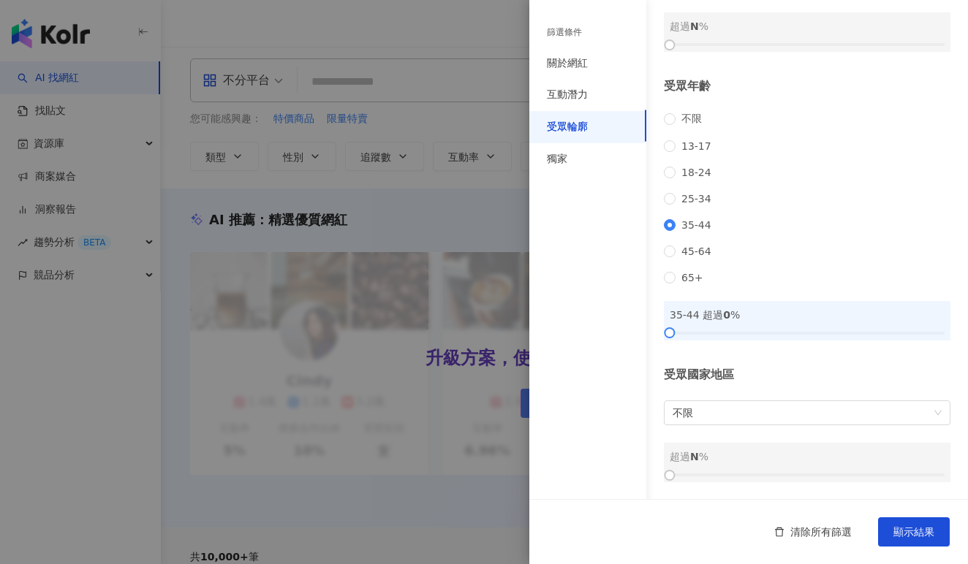
scroll to position [7, 0]
click at [702, 197] on span "25-34" at bounding box center [697, 199] width 42 height 12
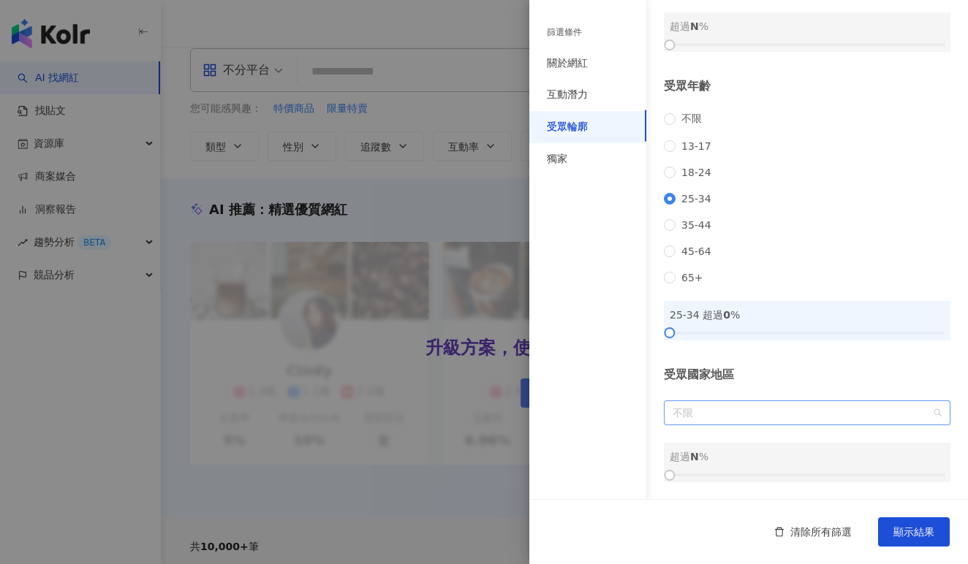
click at [697, 416] on span "不限" at bounding box center [807, 412] width 269 height 23
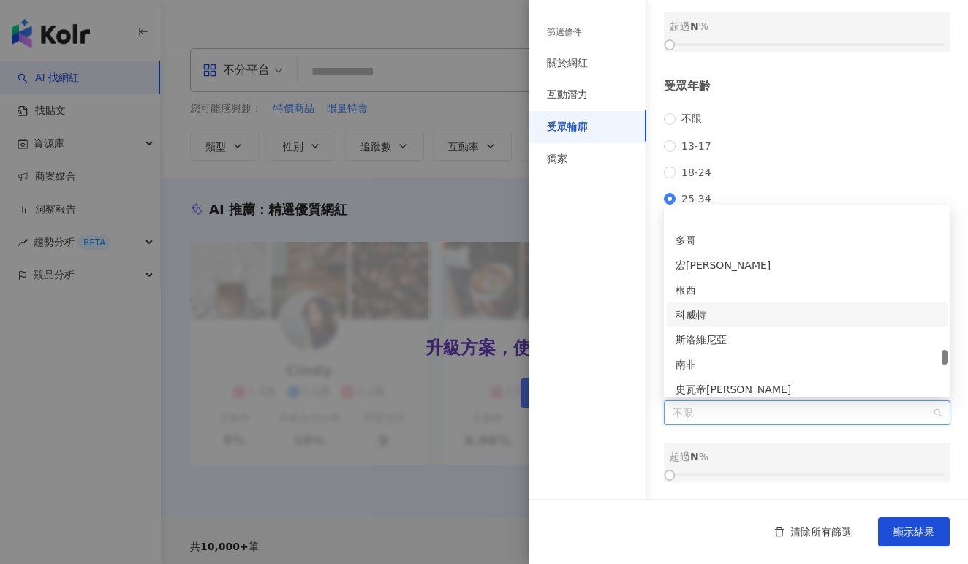
scroll to position [4363, 0]
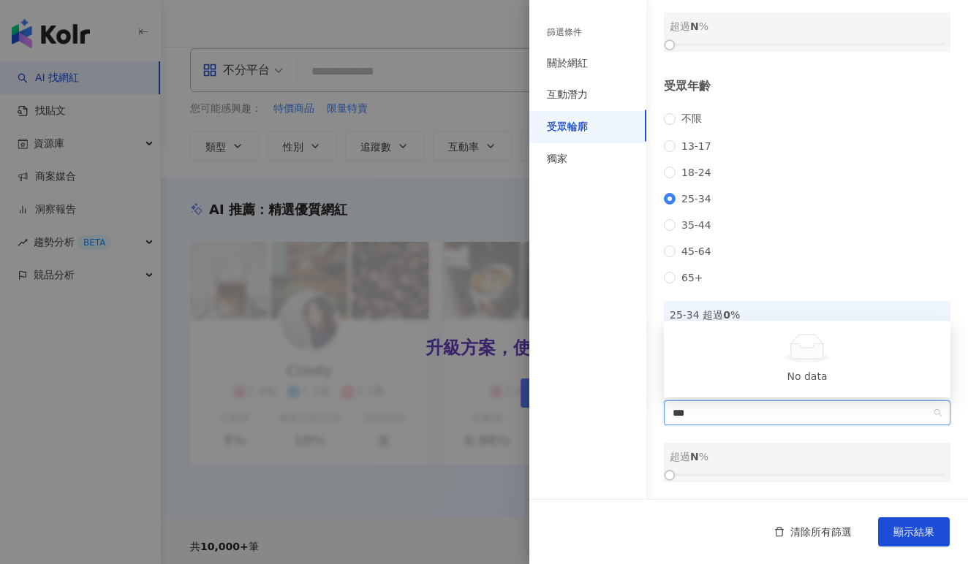
type input "**"
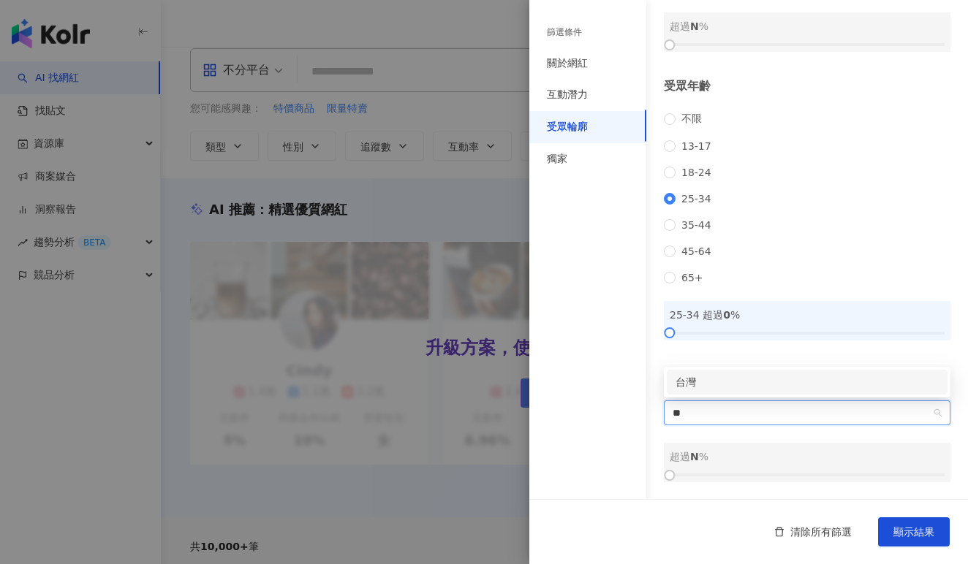
click at [711, 377] on div "台灣" at bounding box center [807, 382] width 263 height 16
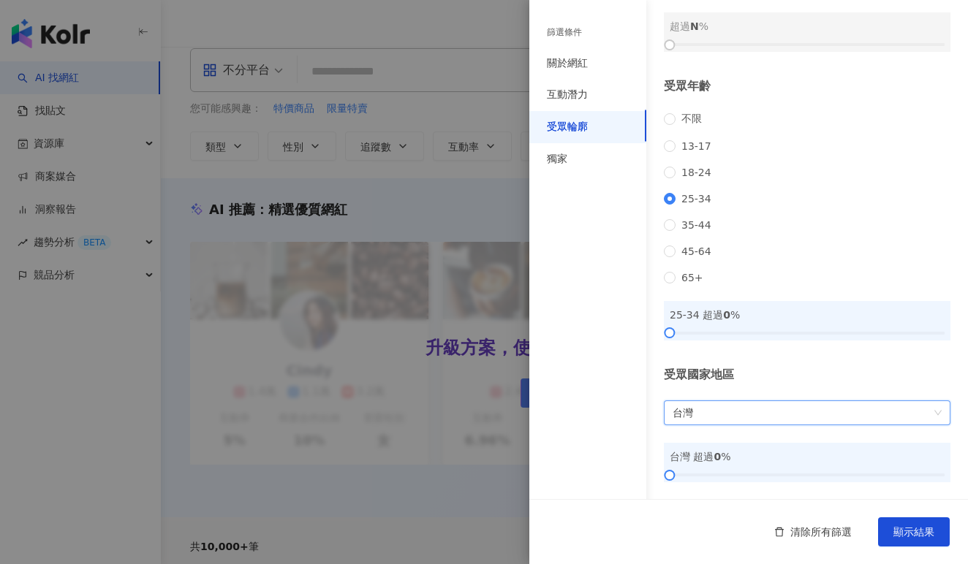
scroll to position [19, 0]
click at [910, 543] on button "顯示結果" at bounding box center [914, 532] width 72 height 29
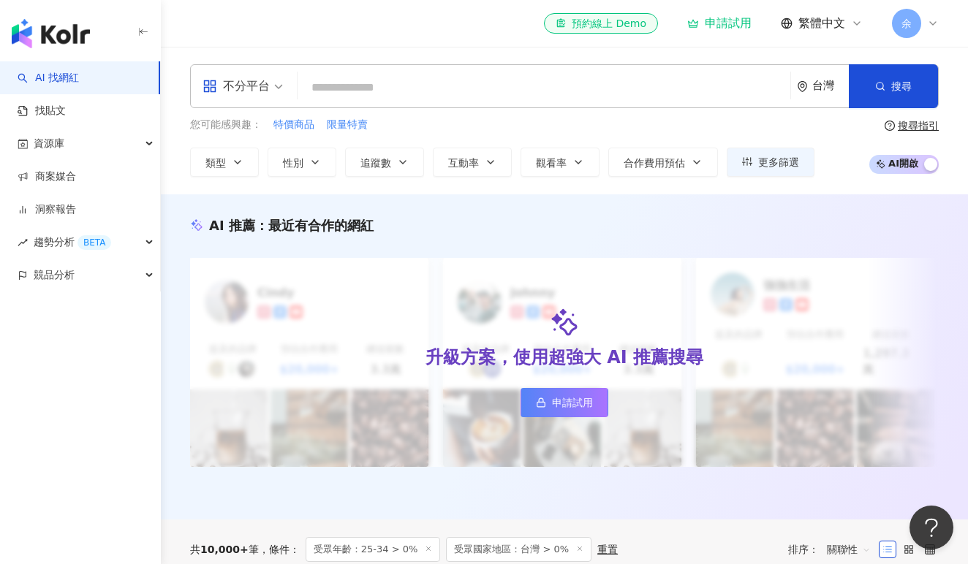
click at [367, 93] on input "search" at bounding box center [543, 88] width 481 height 28
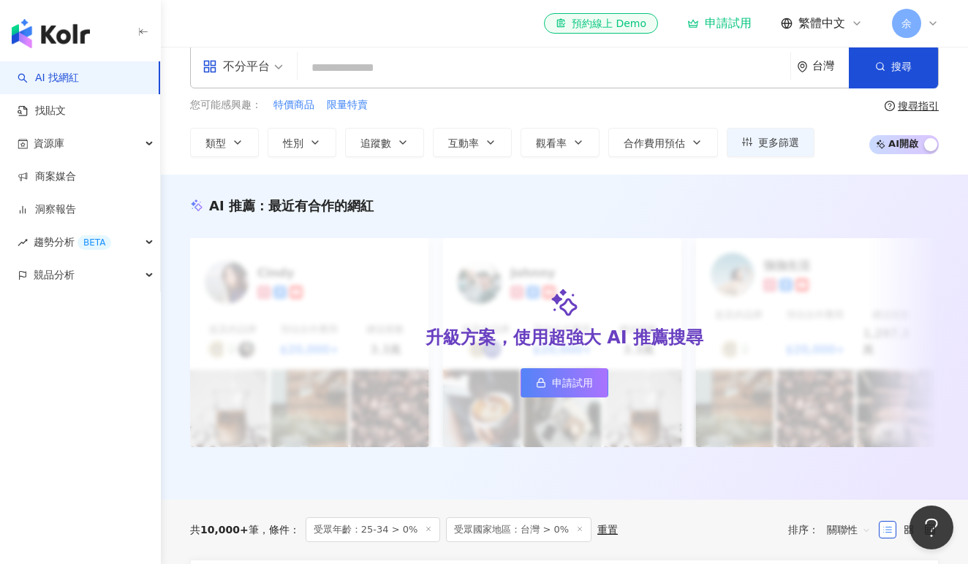
scroll to position [21, 0]
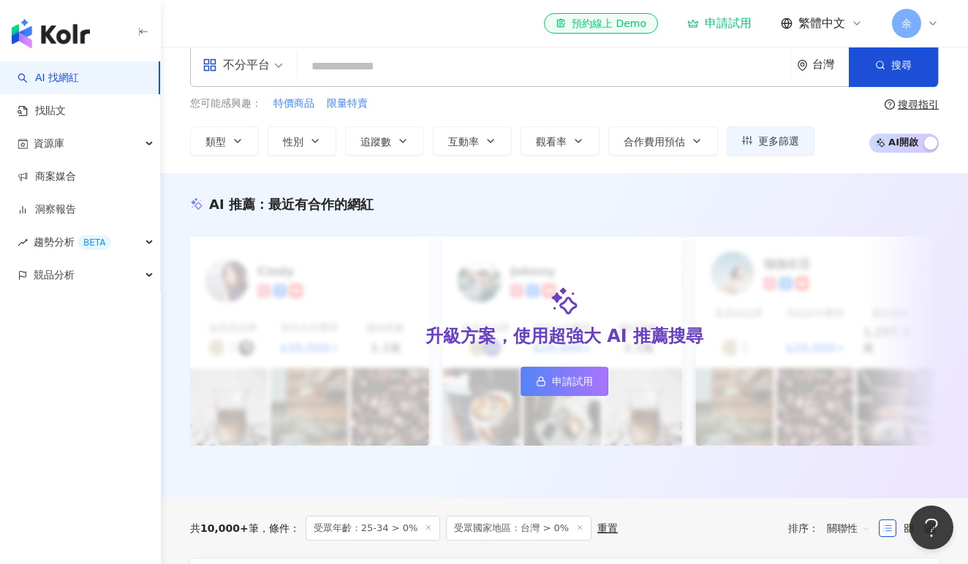
paste input "**********"
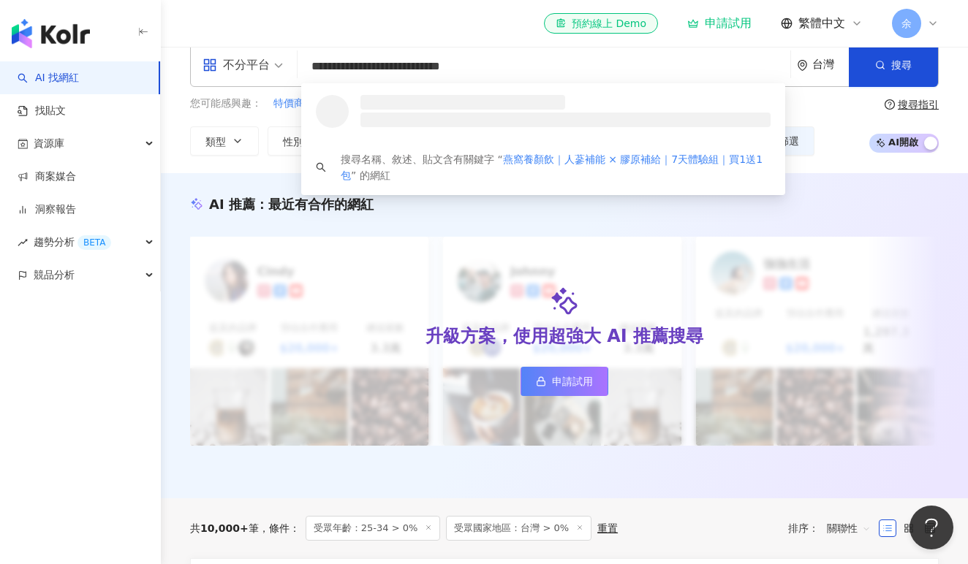
click at [377, 64] on input "**********" at bounding box center [543, 67] width 481 height 28
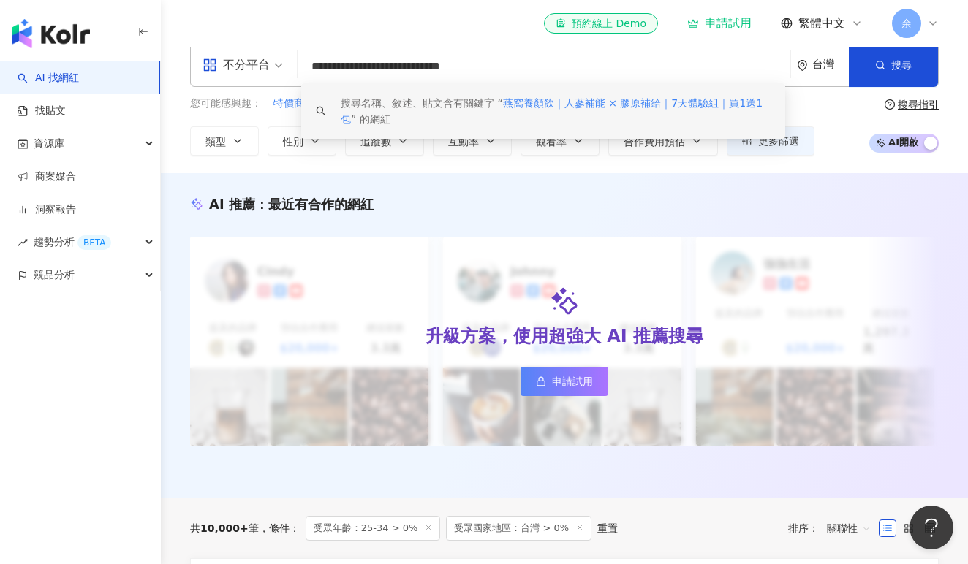
drag, startPoint x: 363, startPoint y: 63, endPoint x: 737, endPoint y: 63, distance: 373.6
click at [737, 63] on input "**********" at bounding box center [543, 67] width 481 height 28
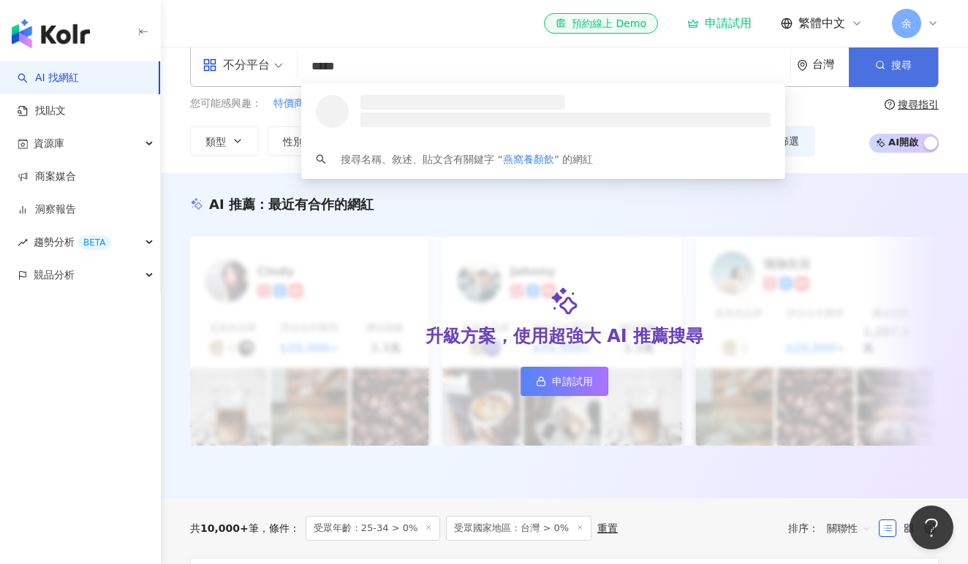
click at [918, 71] on button "搜尋" at bounding box center [893, 65] width 89 height 44
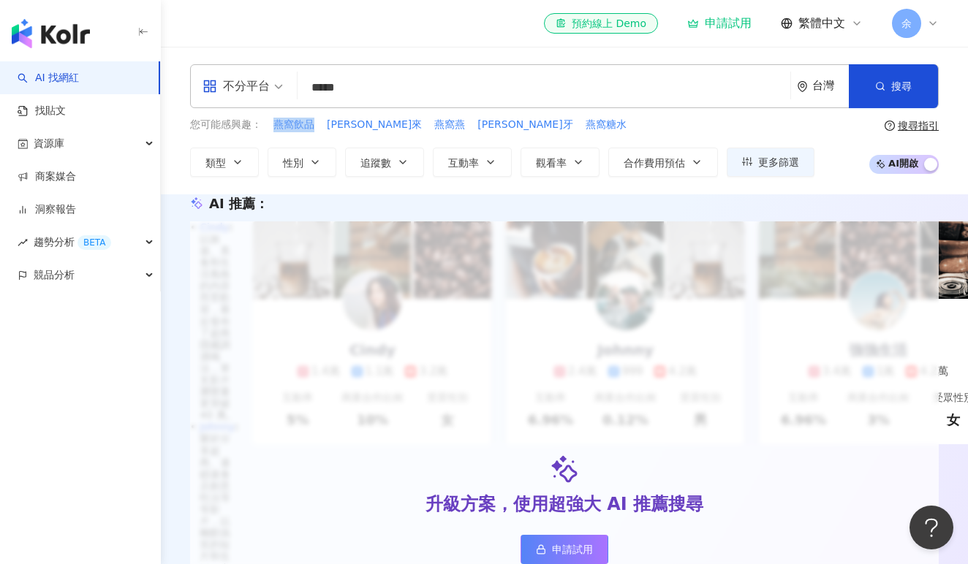
click at [310, 121] on div "不分平台 ***** 台灣 搜尋 loading 搜尋名稱、敘述、貼文含有關鍵字 “ 燕窩養顏飲 ” 的網紅 您可能感興趣： 燕窩飲品 谷桑·路法尼耀來 燕窩…" at bounding box center [564, 120] width 807 height 113
click at [893, 90] on span "搜尋" at bounding box center [901, 86] width 20 height 12
click at [379, 95] on input "*****" at bounding box center [543, 88] width 481 height 28
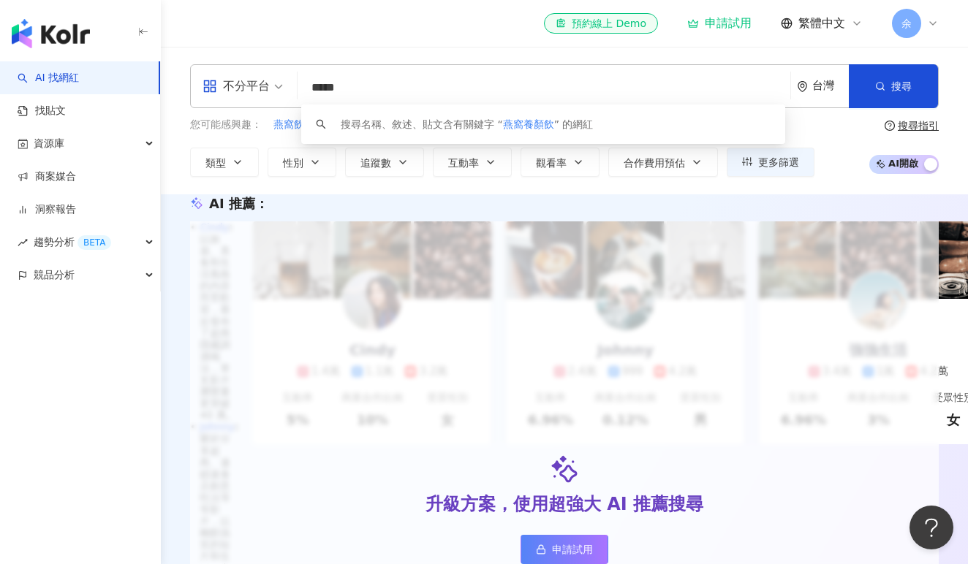
click at [379, 95] on input "*****" at bounding box center [543, 88] width 481 height 28
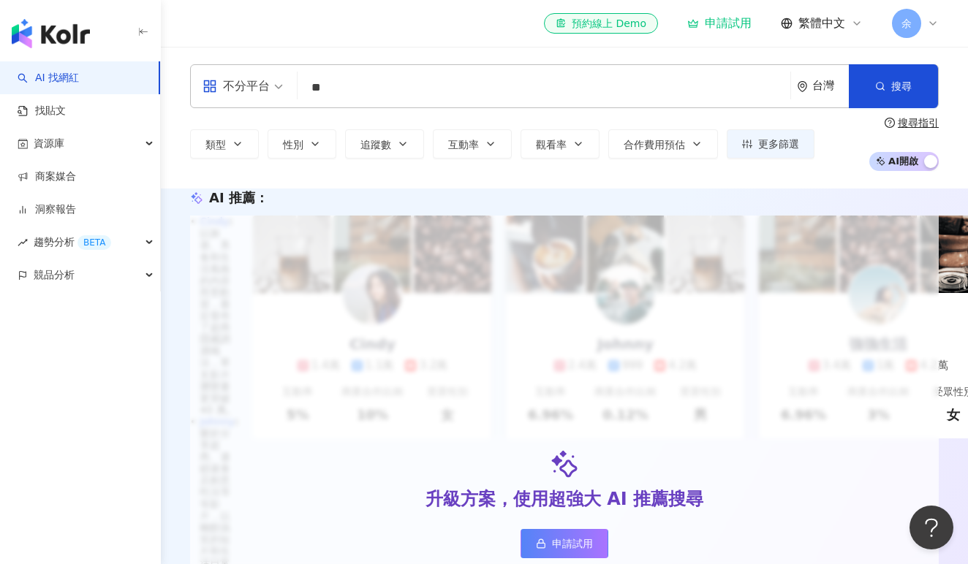
type input "*"
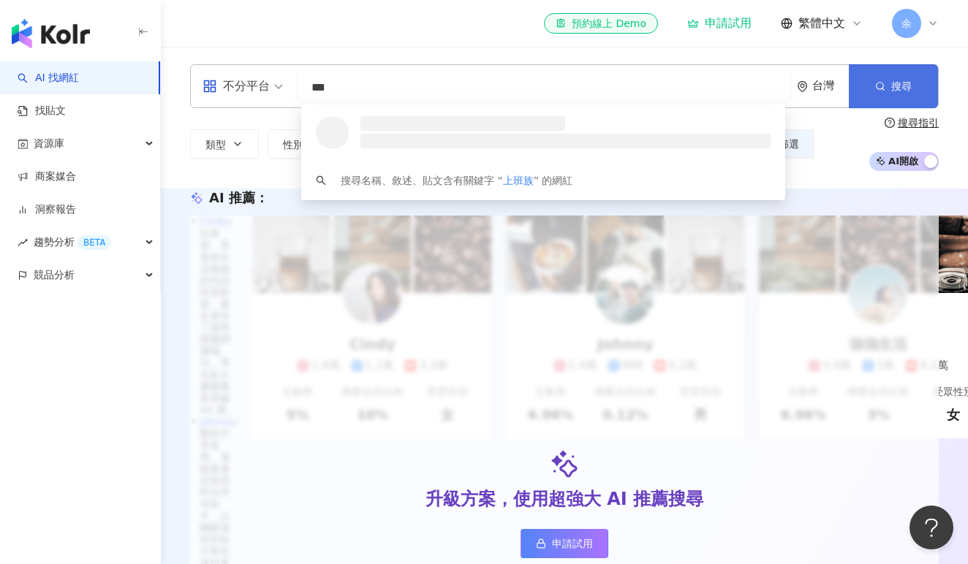
click at [882, 88] on circle "button" at bounding box center [880, 86] width 7 height 7
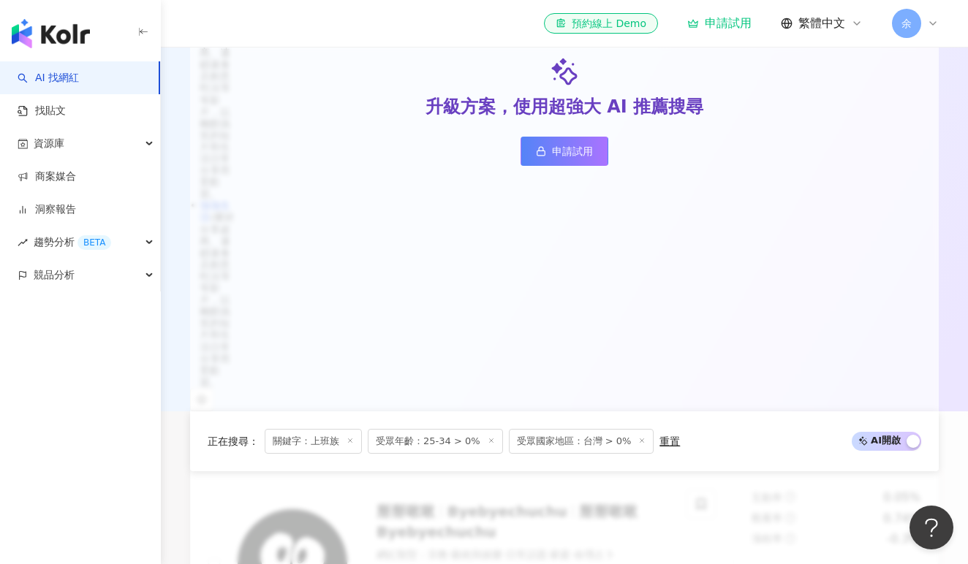
scroll to position [155, 0]
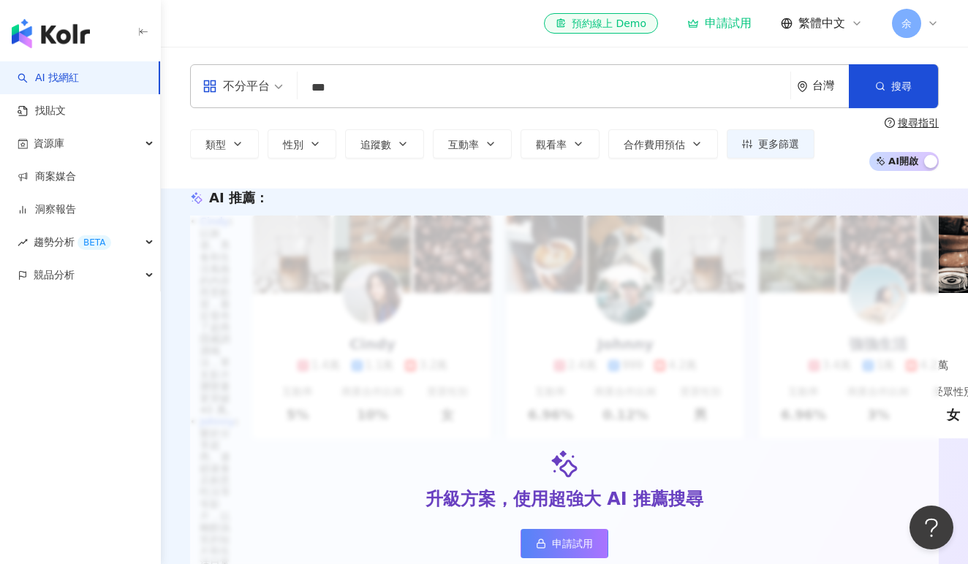
scroll to position [0, 0]
click at [410, 89] on input "***" at bounding box center [543, 88] width 481 height 28
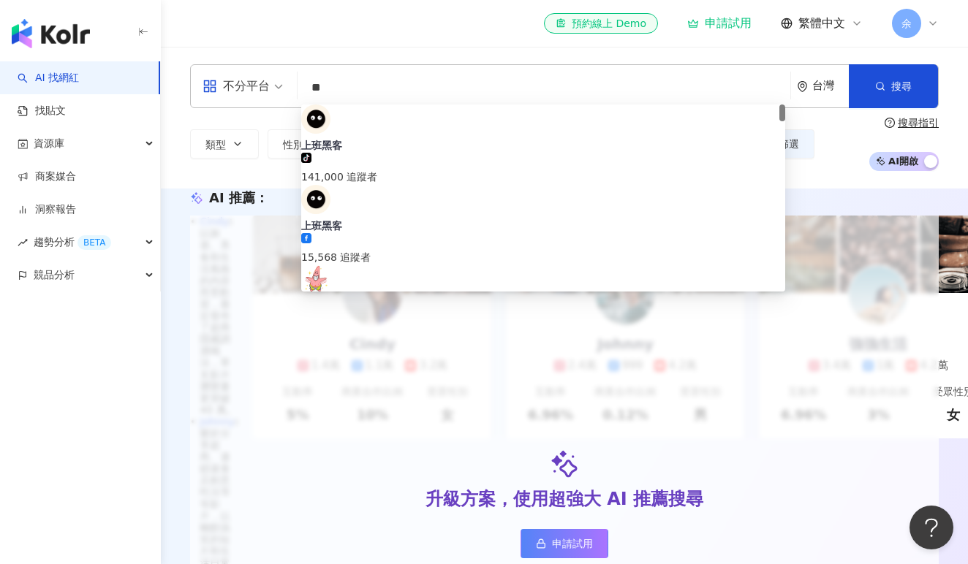
type input "*"
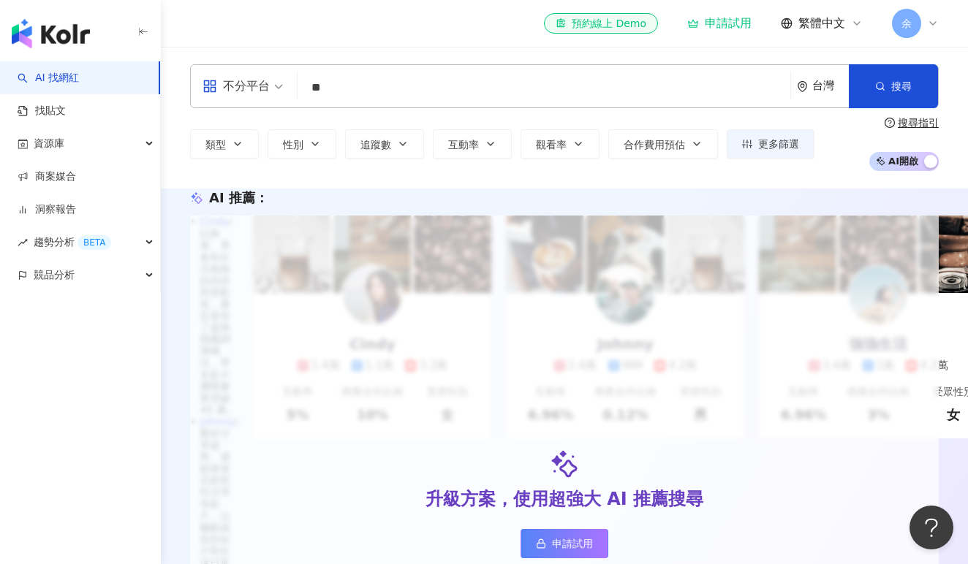
type input "**"
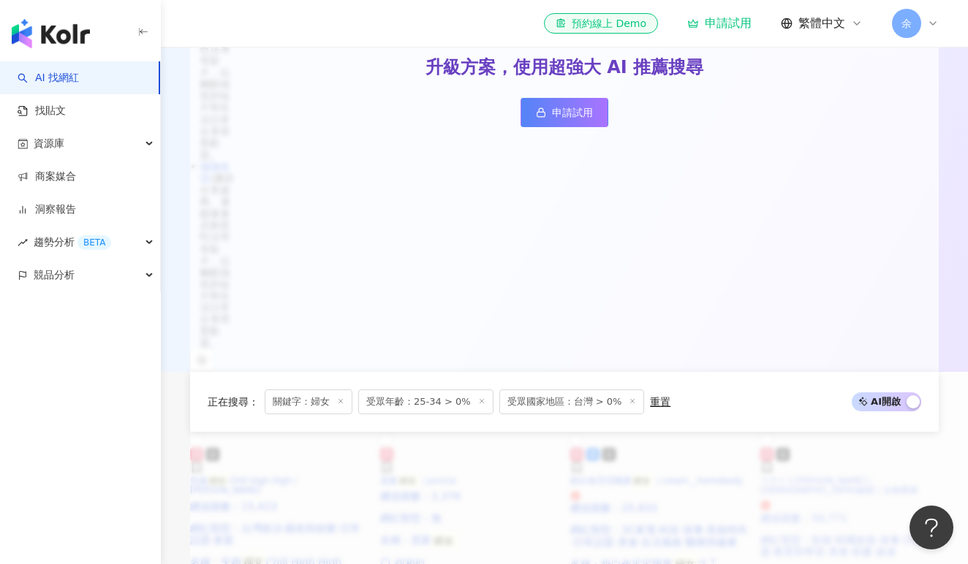
scroll to position [449, 0]
click at [760, 444] on img at bounding box center [760, 444] width 0 height 0
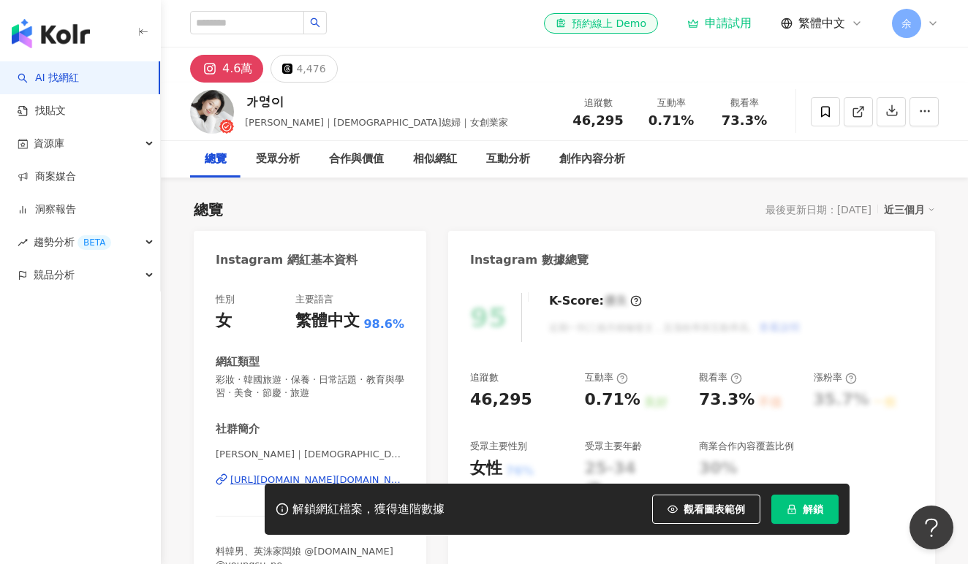
click at [212, 65] on icon at bounding box center [210, 69] width 10 height 10
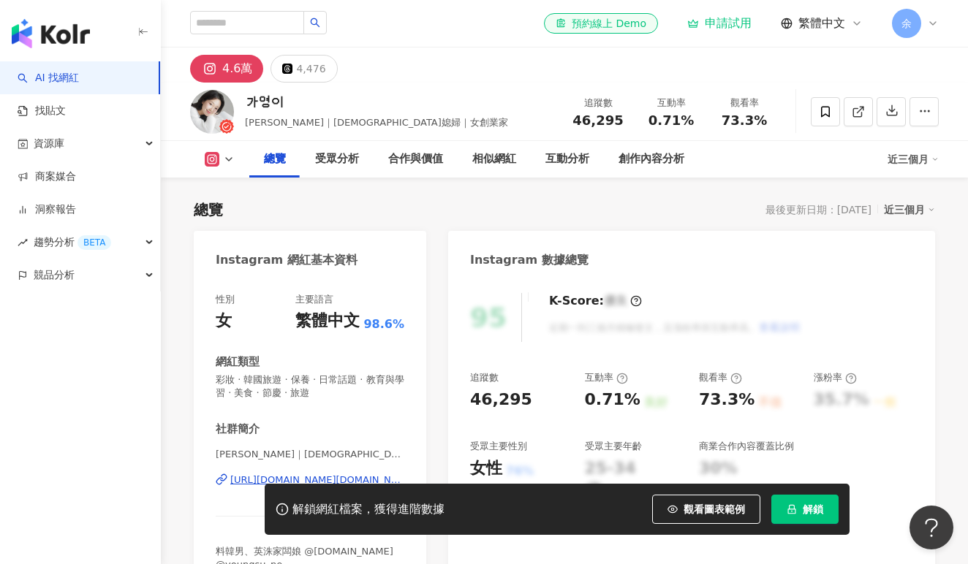
scroll to position [102, 0]
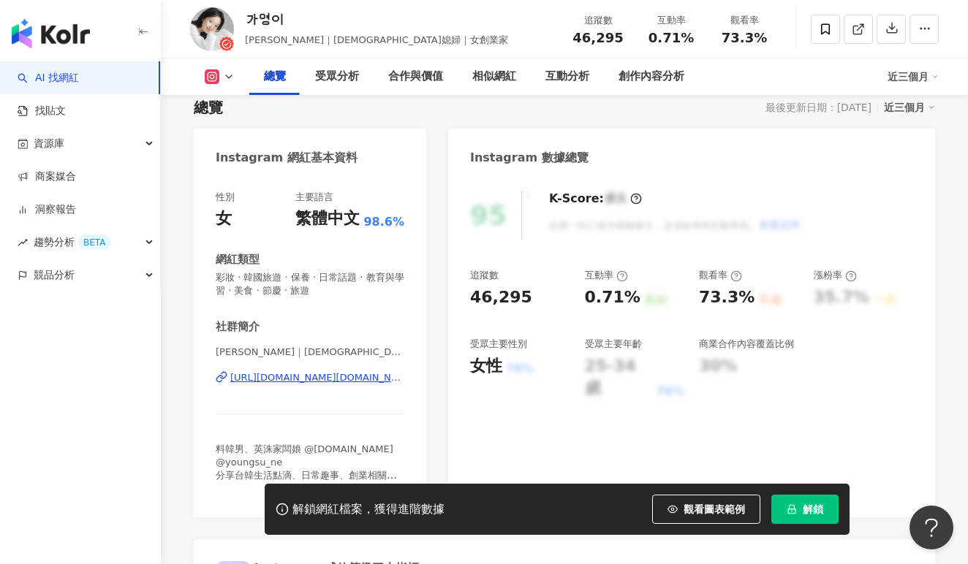
click at [300, 380] on div "https://www.instagram.com/ga02.chu/" at bounding box center [317, 377] width 174 height 13
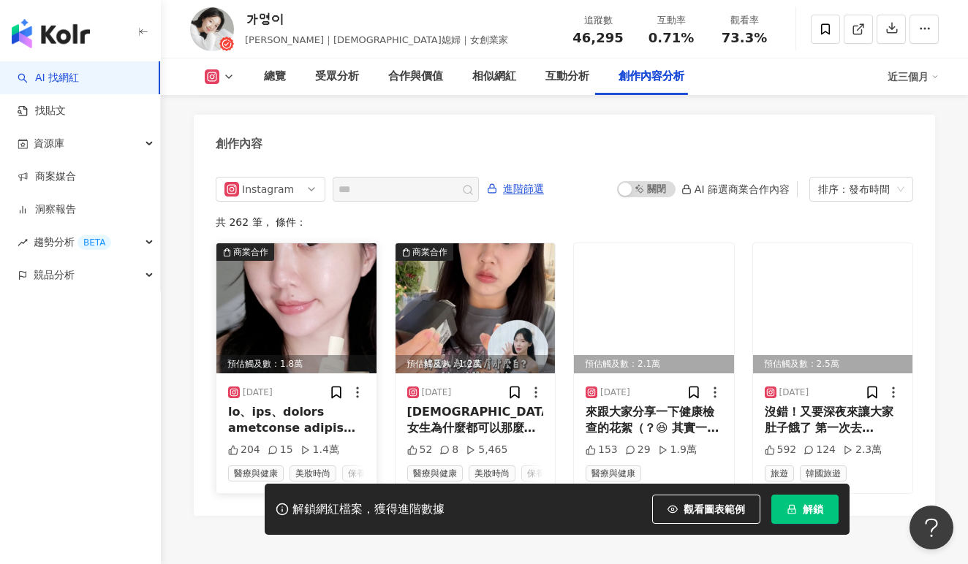
scroll to position [4431, 0]
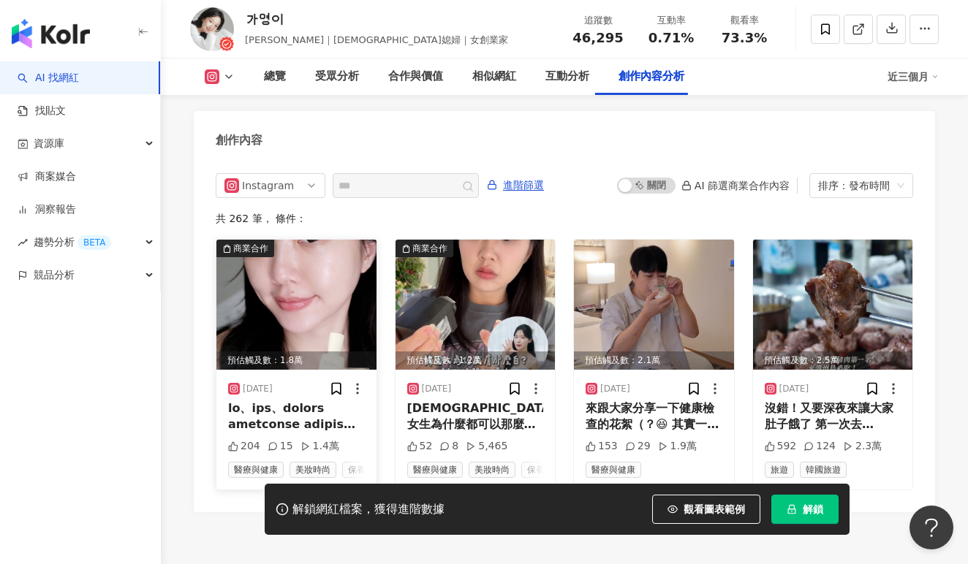
click at [282, 256] on img at bounding box center [296, 305] width 160 height 130
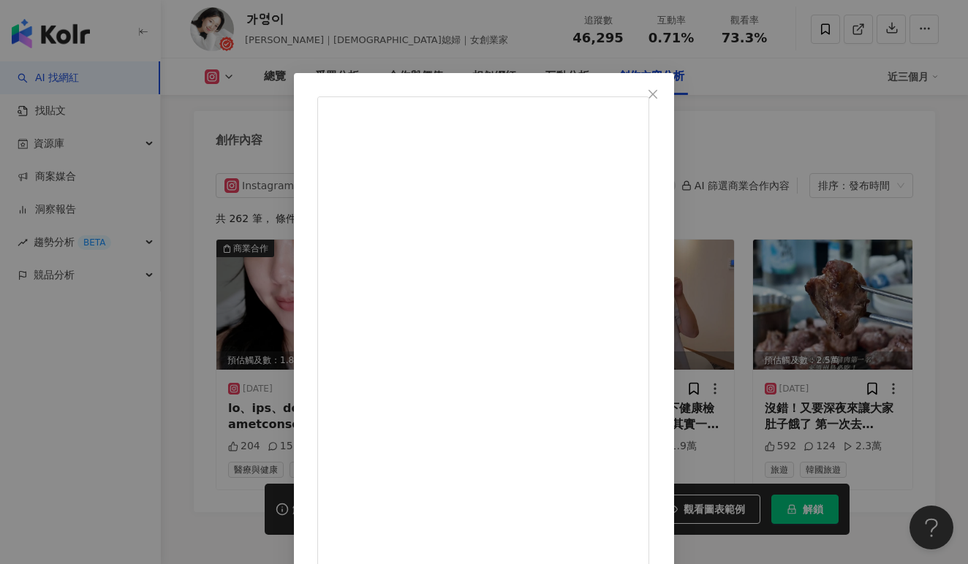
click at [657, 95] on icon "close" at bounding box center [653, 93] width 9 height 9
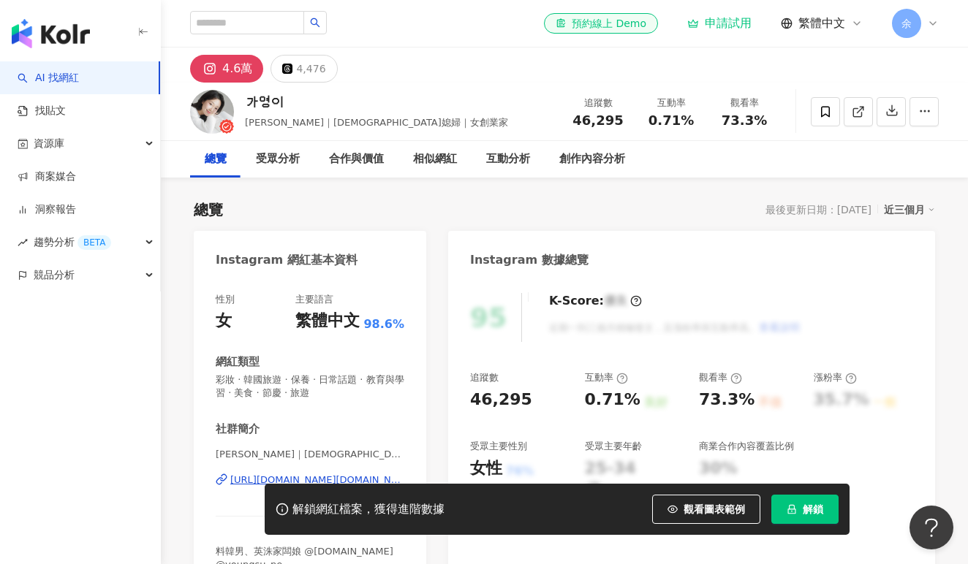
scroll to position [0, 0]
click at [727, 29] on div "申請試用" at bounding box center [719, 23] width 64 height 15
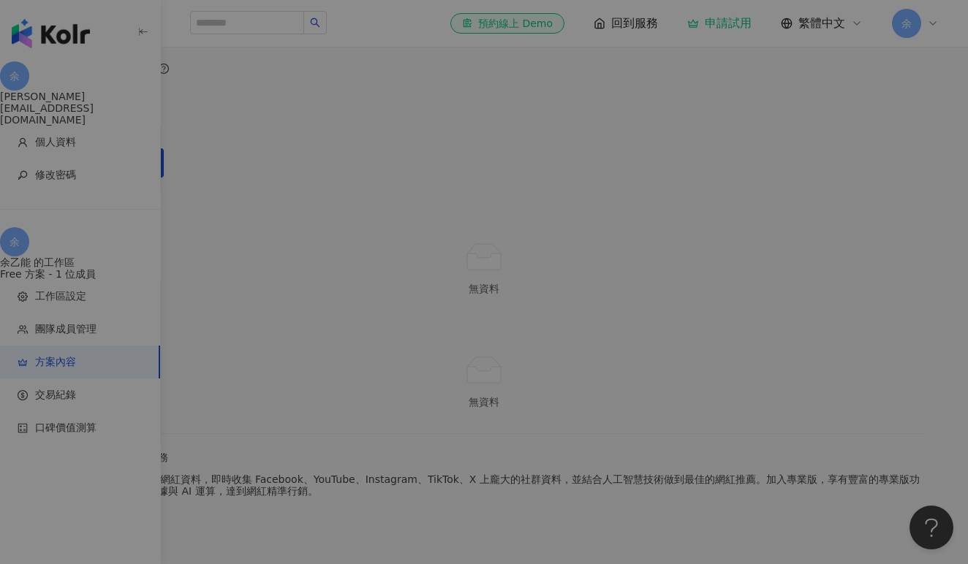
click at [724, 25] on div "申請 Premium 試用 進階功能服務幫助你高效地執行網紅行銷。快免費試用 3 天，體驗我們的功能。 Premium 功能包含如下： 網紅無限次搜尋 完整網…" at bounding box center [484, 282] width 968 height 564
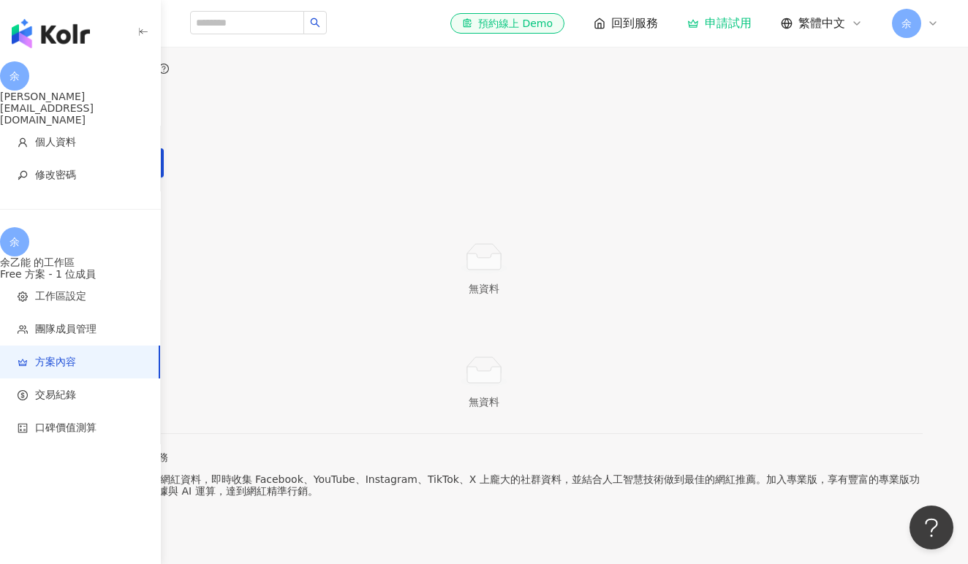
click at [717, 25] on div "申請試用" at bounding box center [719, 23] width 64 height 15
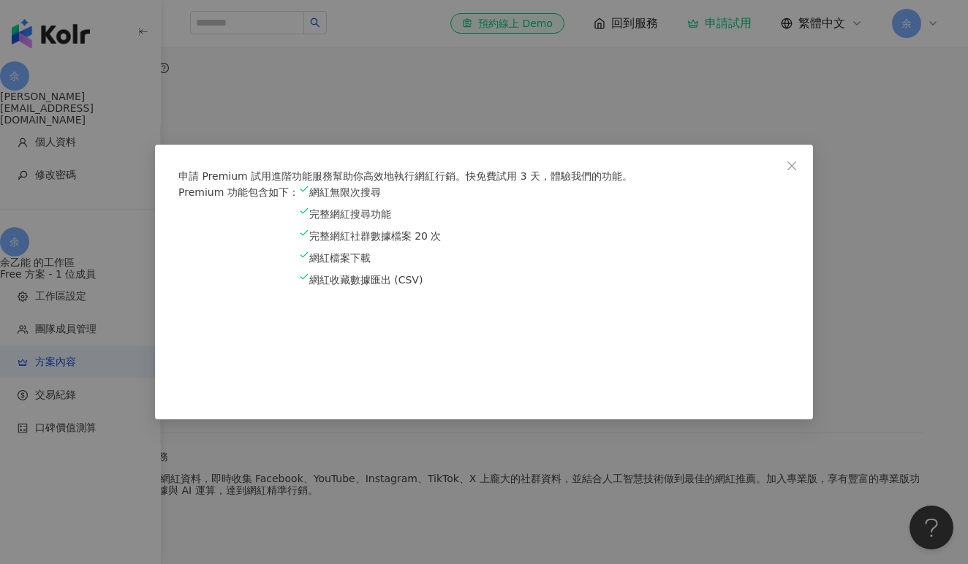
scroll to position [6, 0]
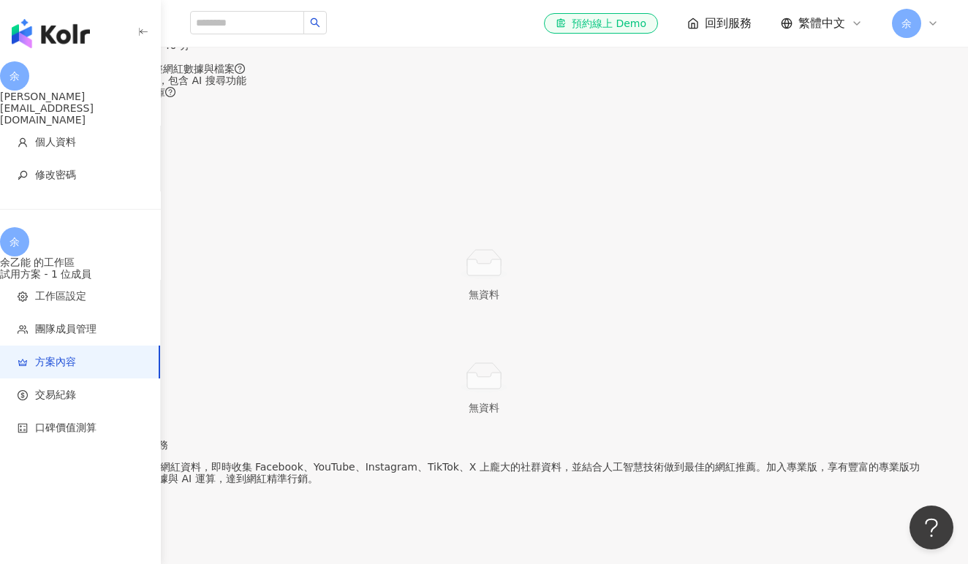
click at [824, 29] on span "繁體中文" at bounding box center [821, 23] width 47 height 16
click at [674, 12] on div "方案內容" at bounding box center [483, 6] width 877 height 12
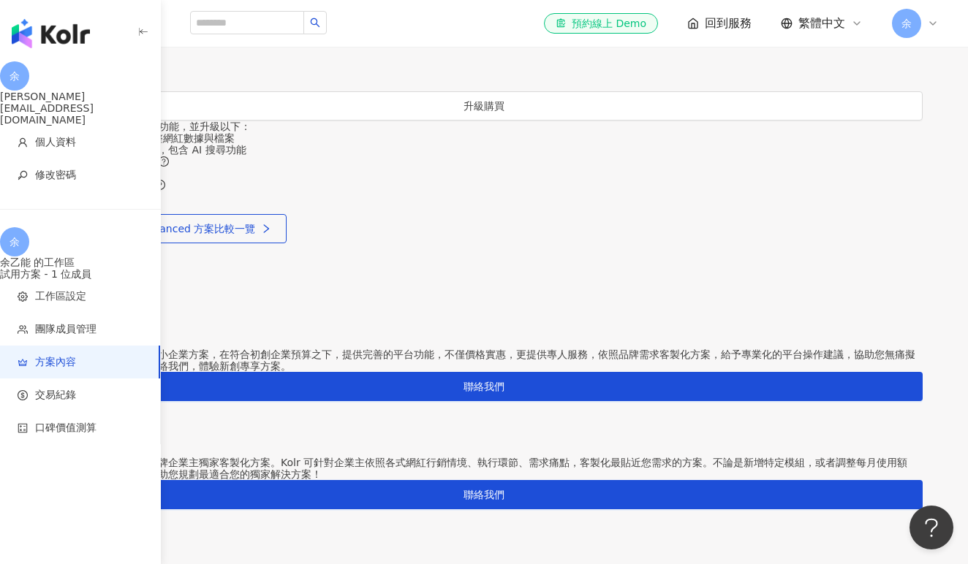
scroll to position [883, 0]
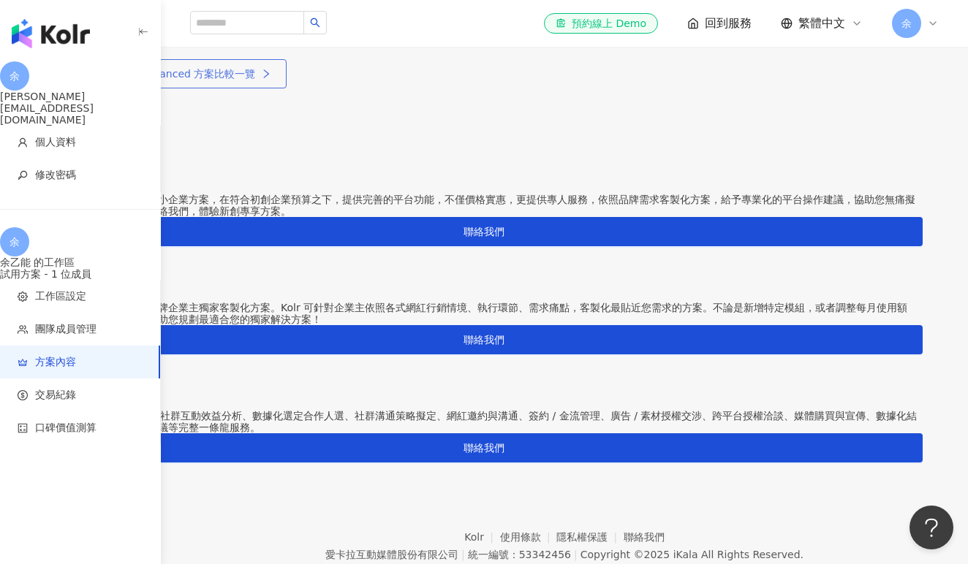
click at [287, 88] on link "查看 Premium、Advanced 方案比較一覽" at bounding box center [165, 73] width 241 height 29
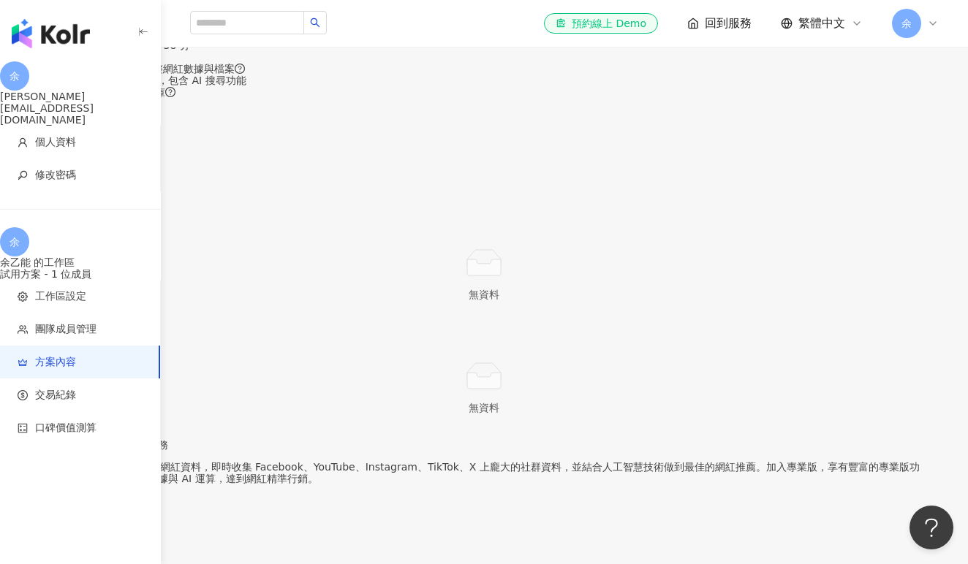
scroll to position [0, 0]
